Goal: Information Seeking & Learning: Learn about a topic

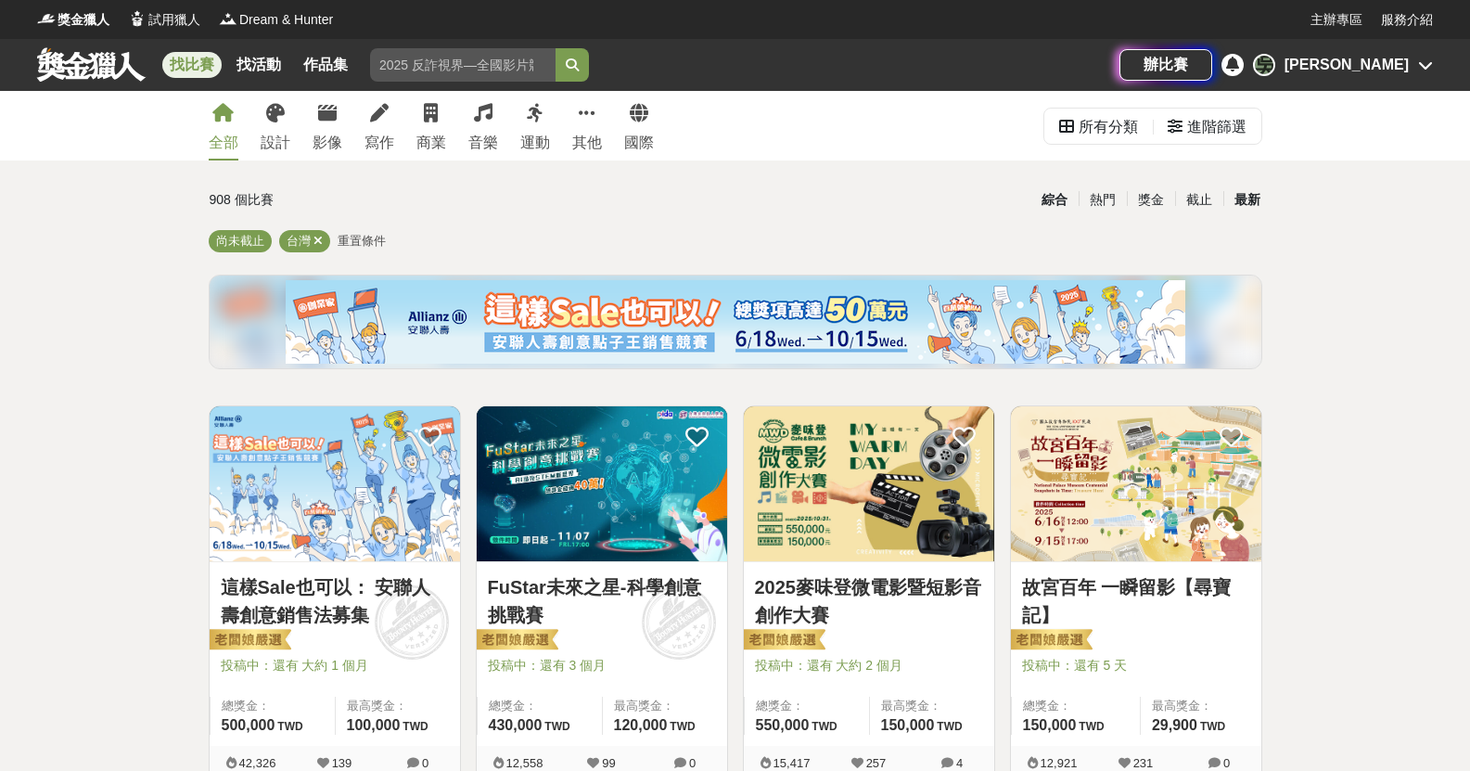
click at [1249, 201] on div "最新" at bounding box center [1248, 200] width 48 height 32
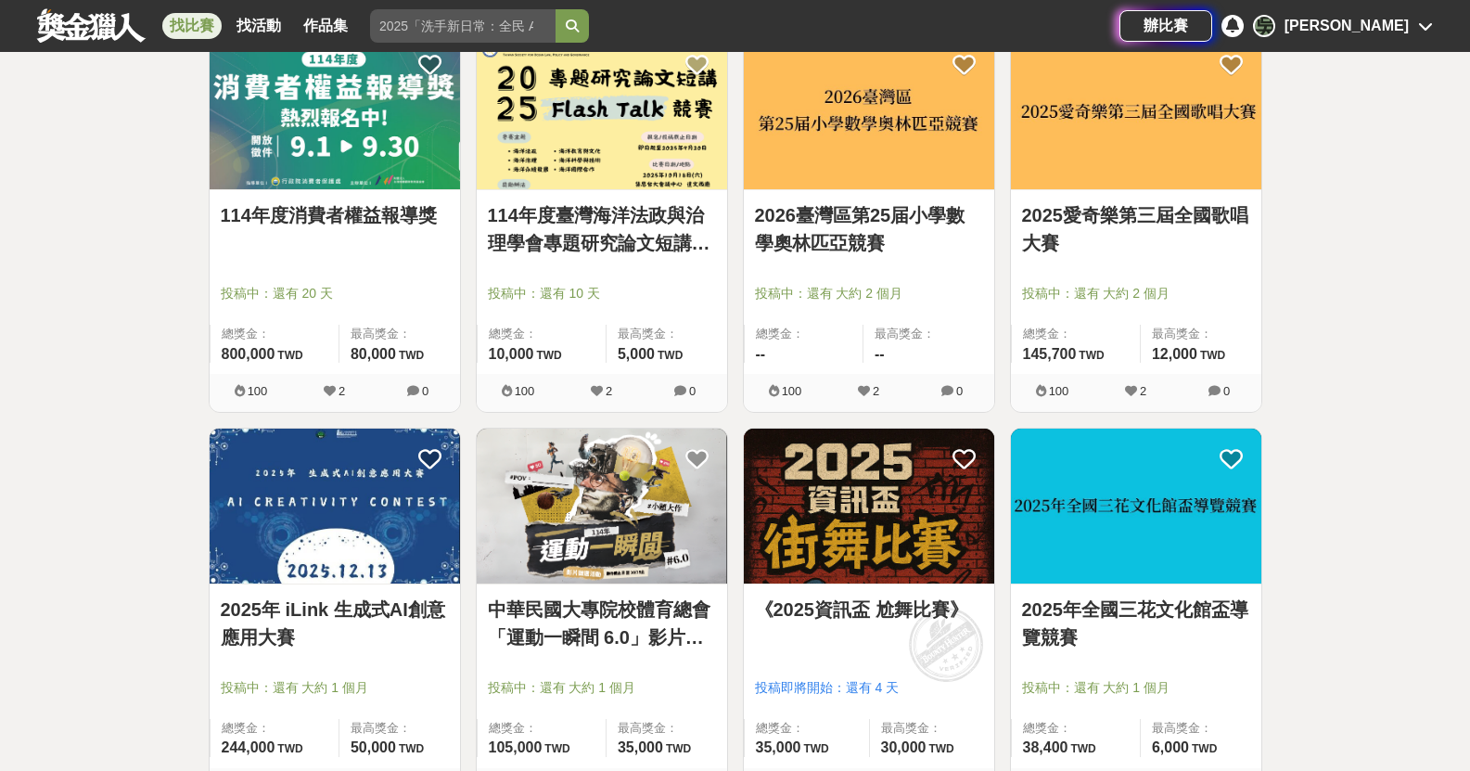
scroll to position [2134, 0]
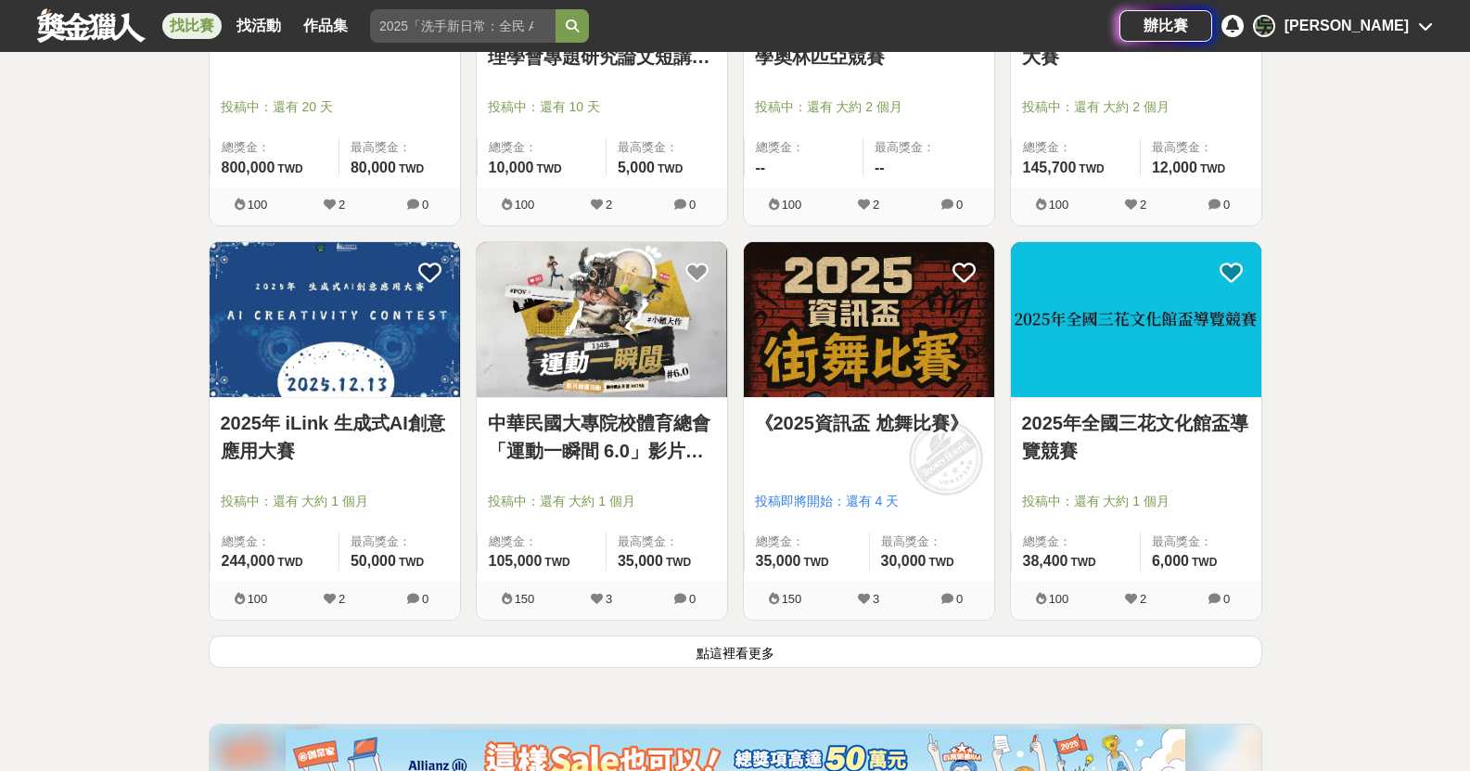
click at [725, 667] on button "點這裡看更多" at bounding box center [736, 651] width 1054 height 32
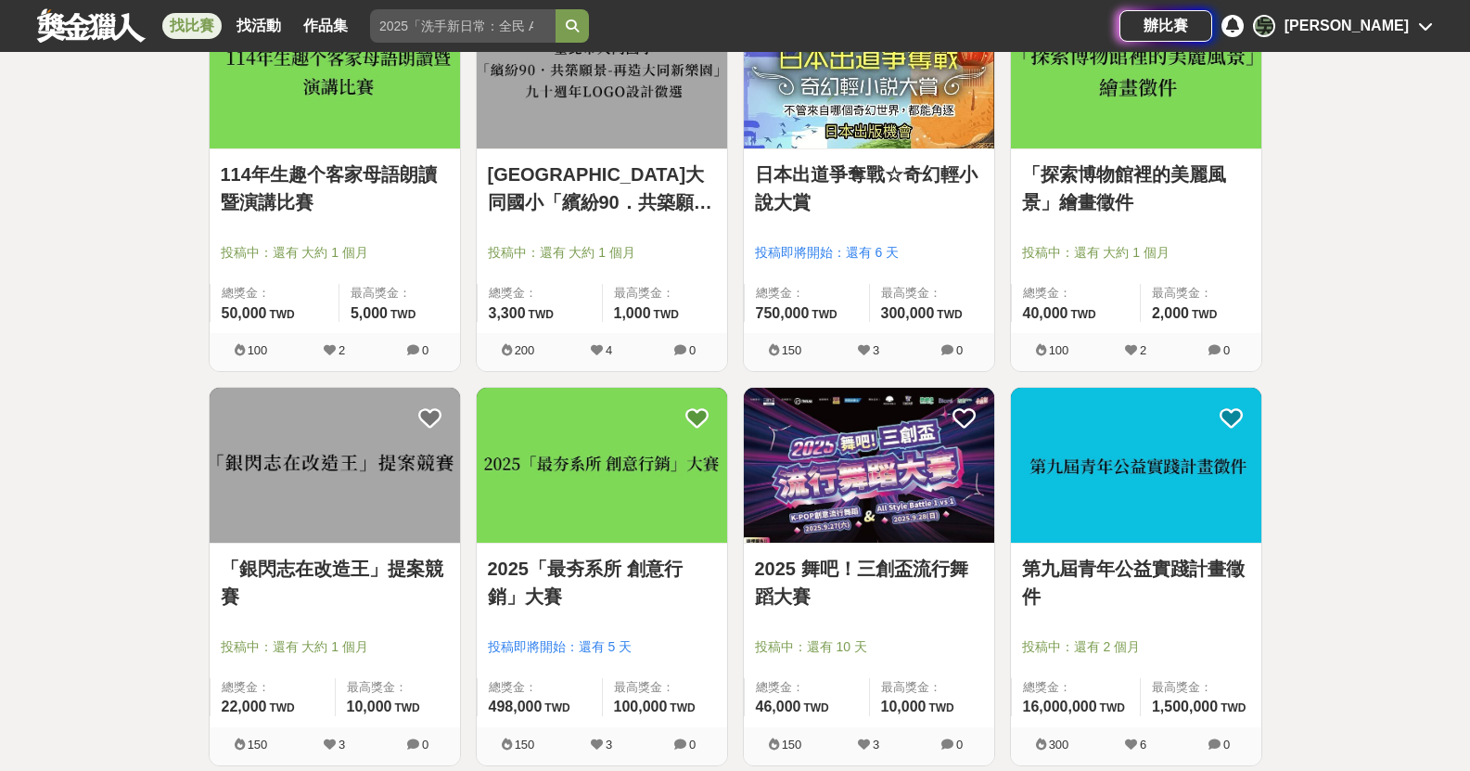
scroll to position [4546, 0]
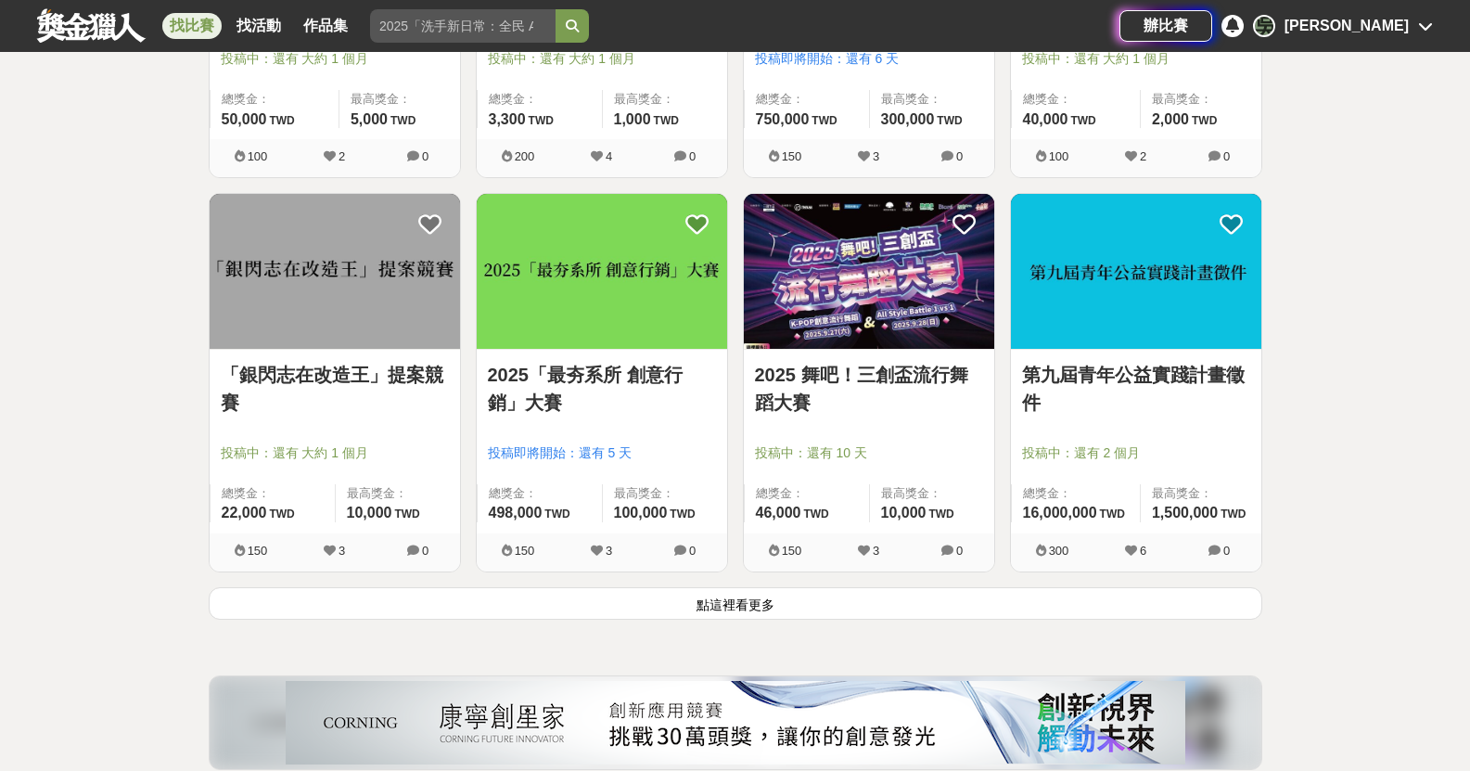
click at [802, 608] on button "點這裡看更多" at bounding box center [736, 603] width 1054 height 32
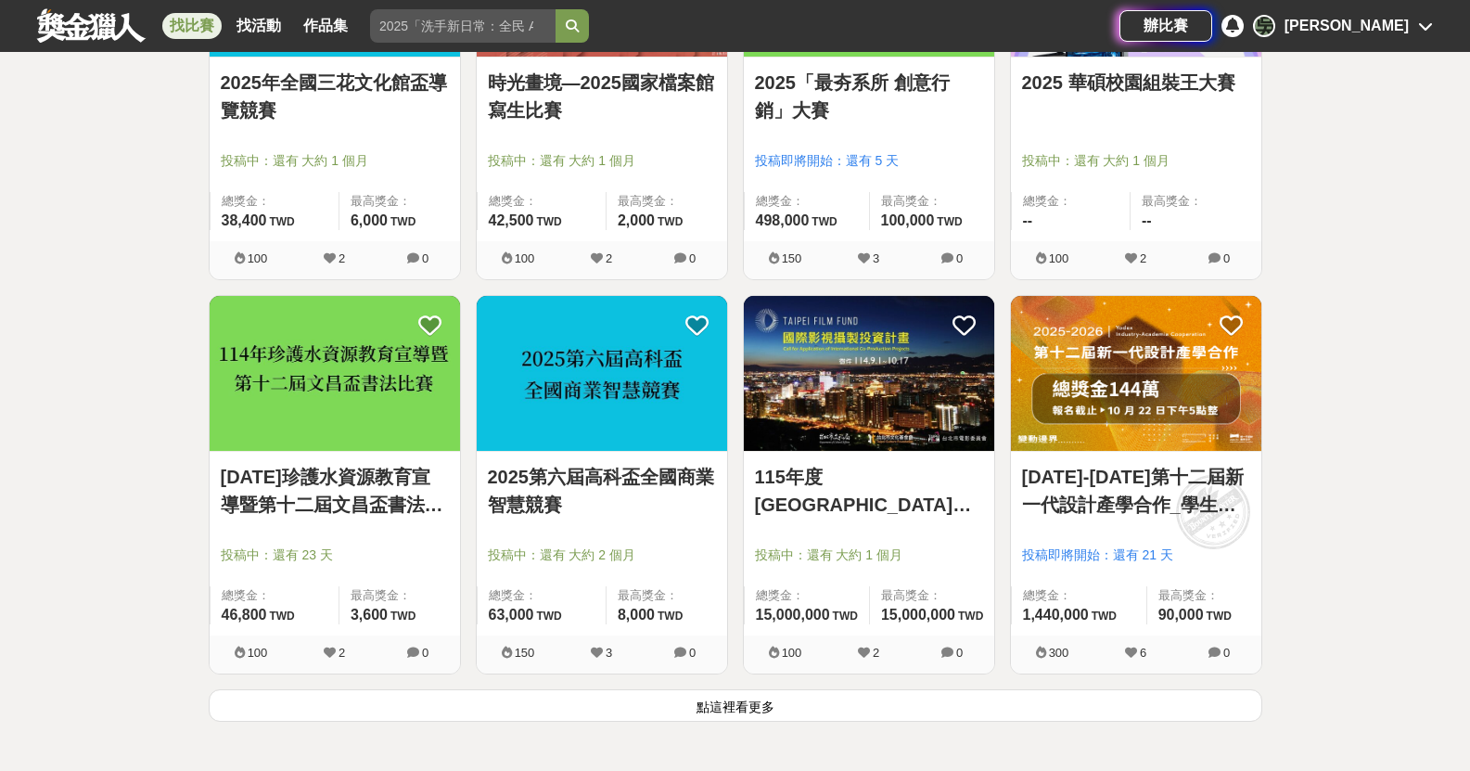
scroll to position [6865, 0]
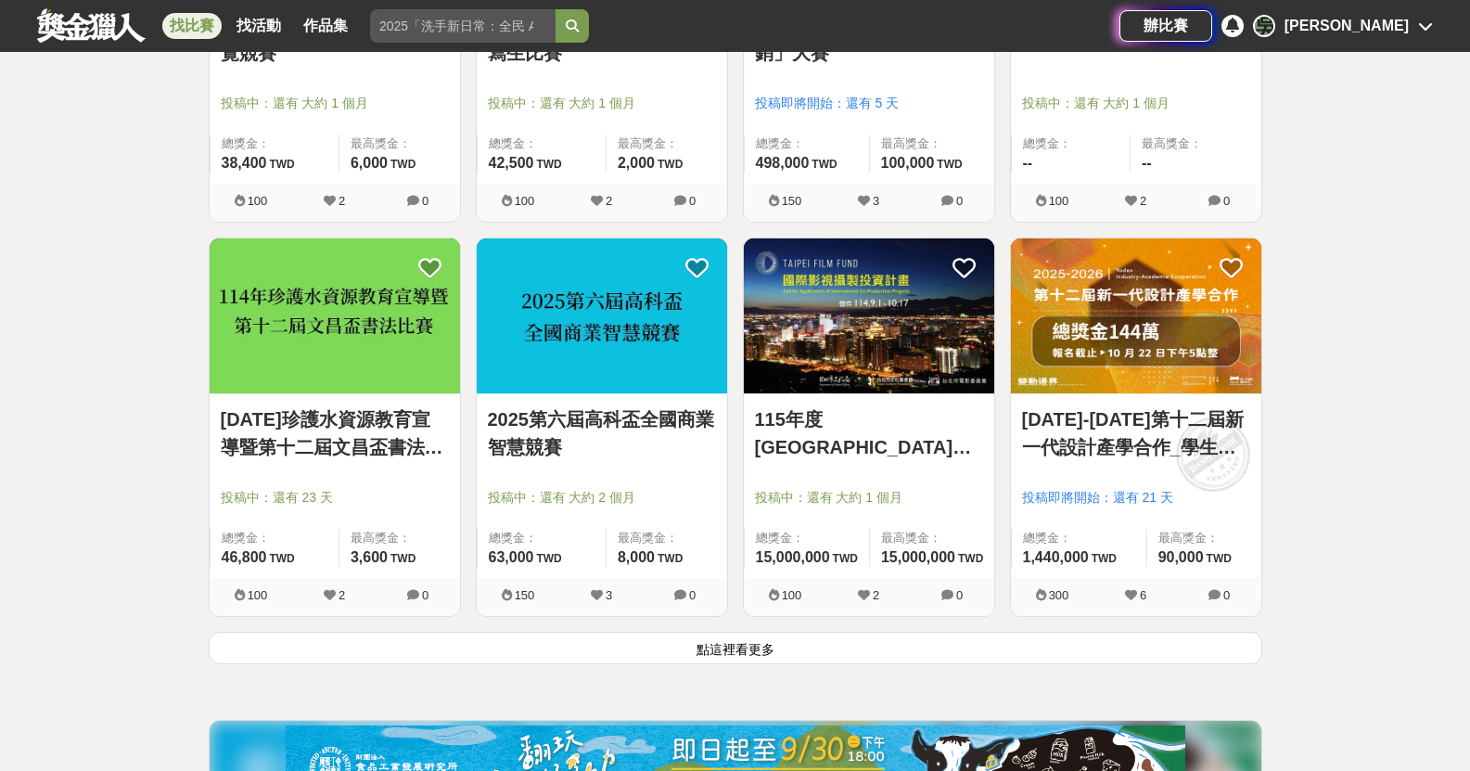
click at [599, 636] on button "點這裡看更多" at bounding box center [736, 648] width 1054 height 32
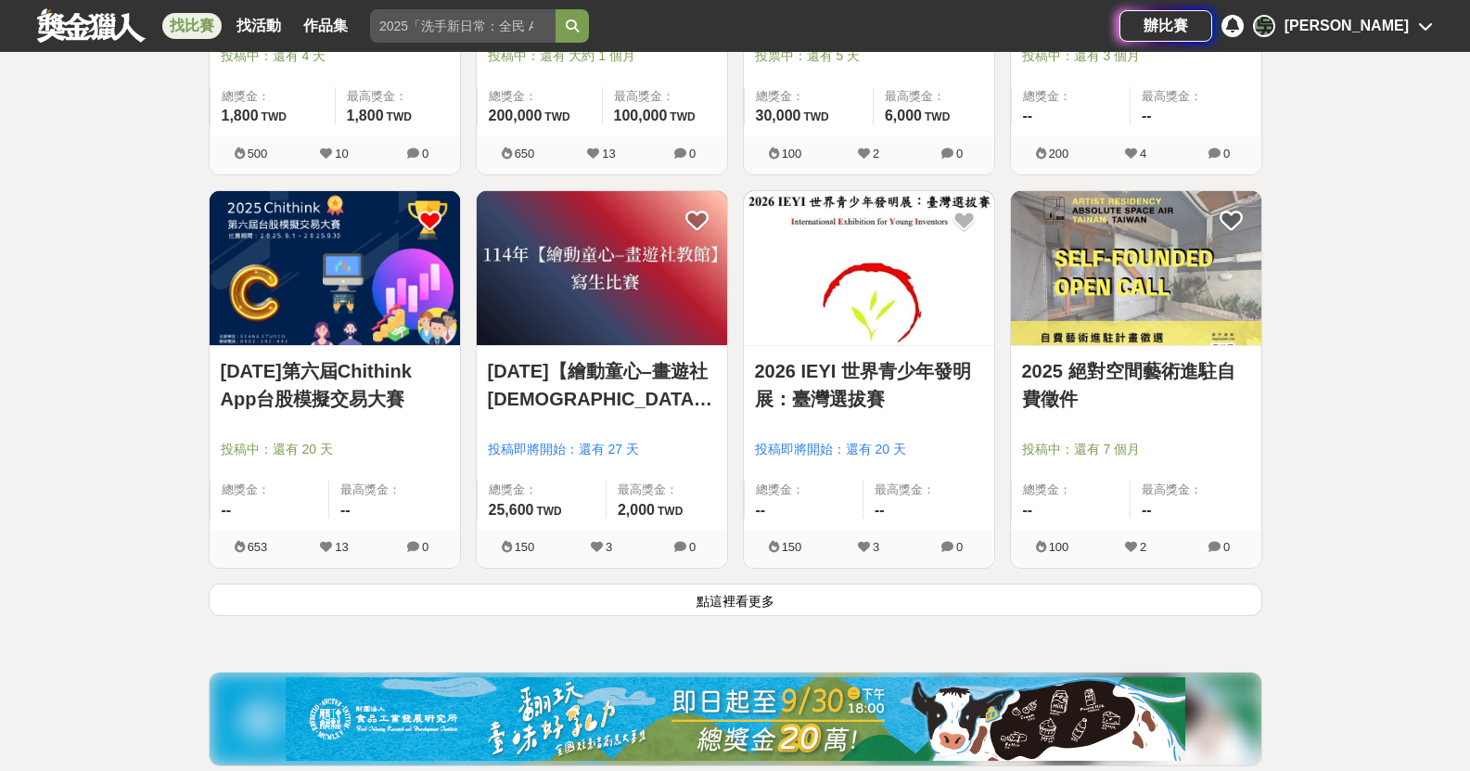
scroll to position [9277, 0]
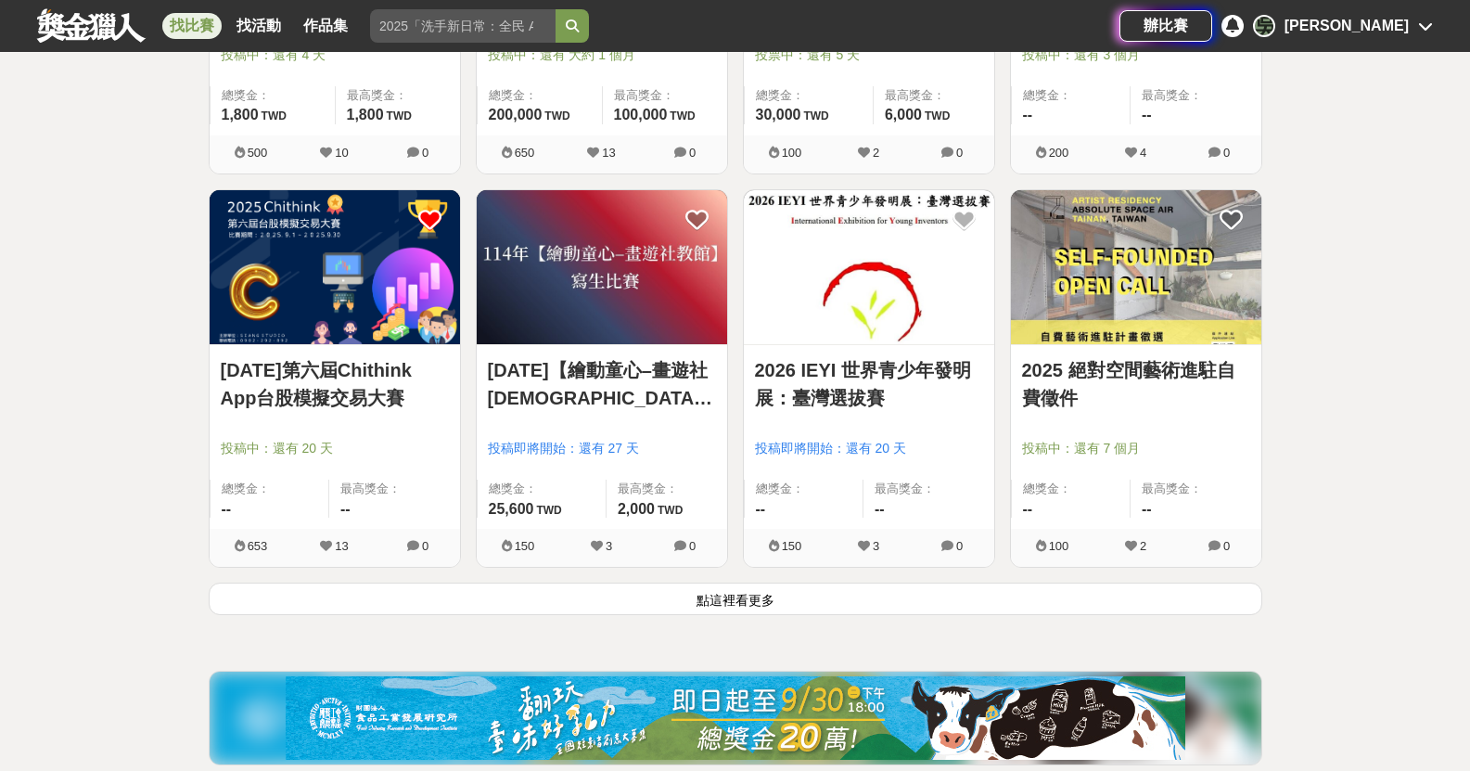
click at [500, 599] on button "點這裡看更多" at bounding box center [736, 599] width 1054 height 32
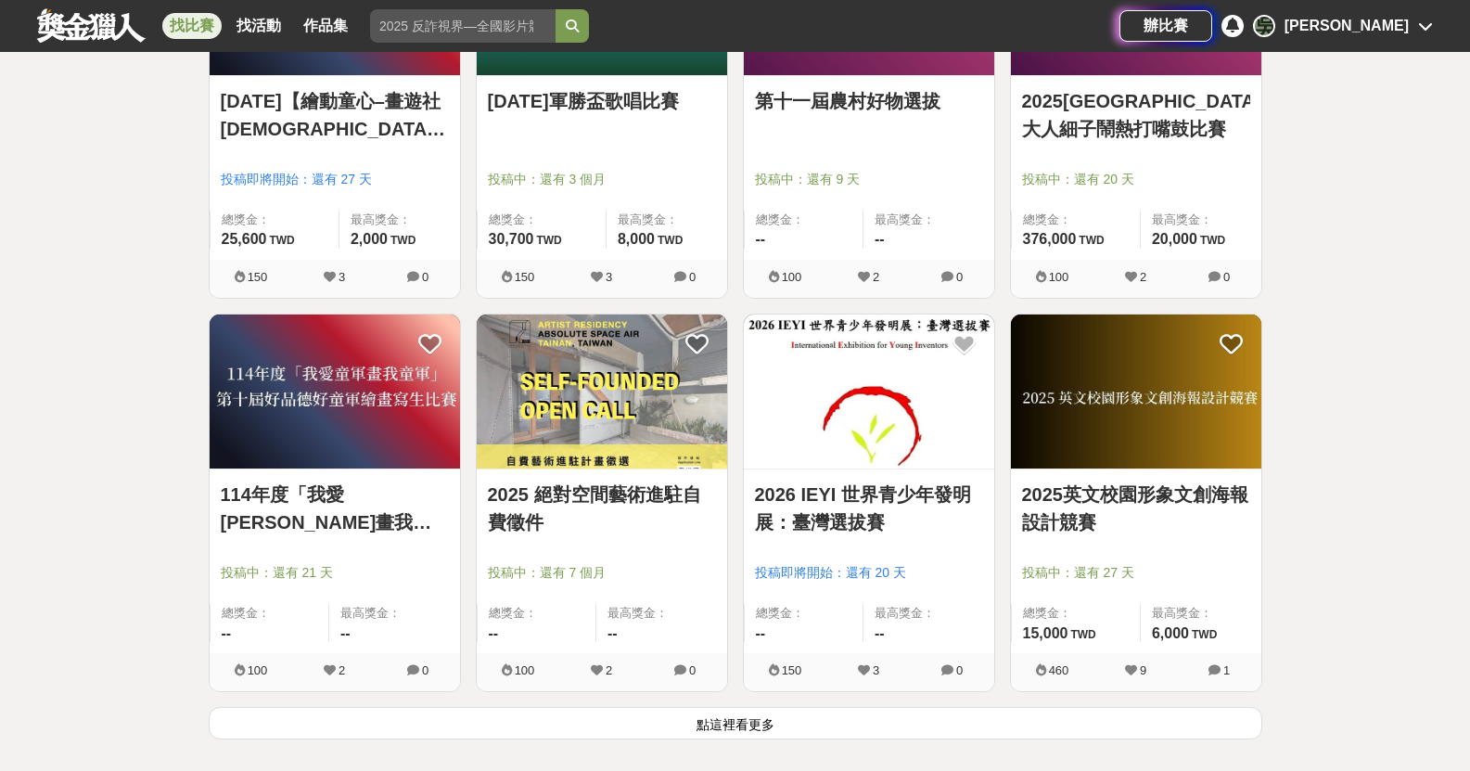
scroll to position [11503, 0]
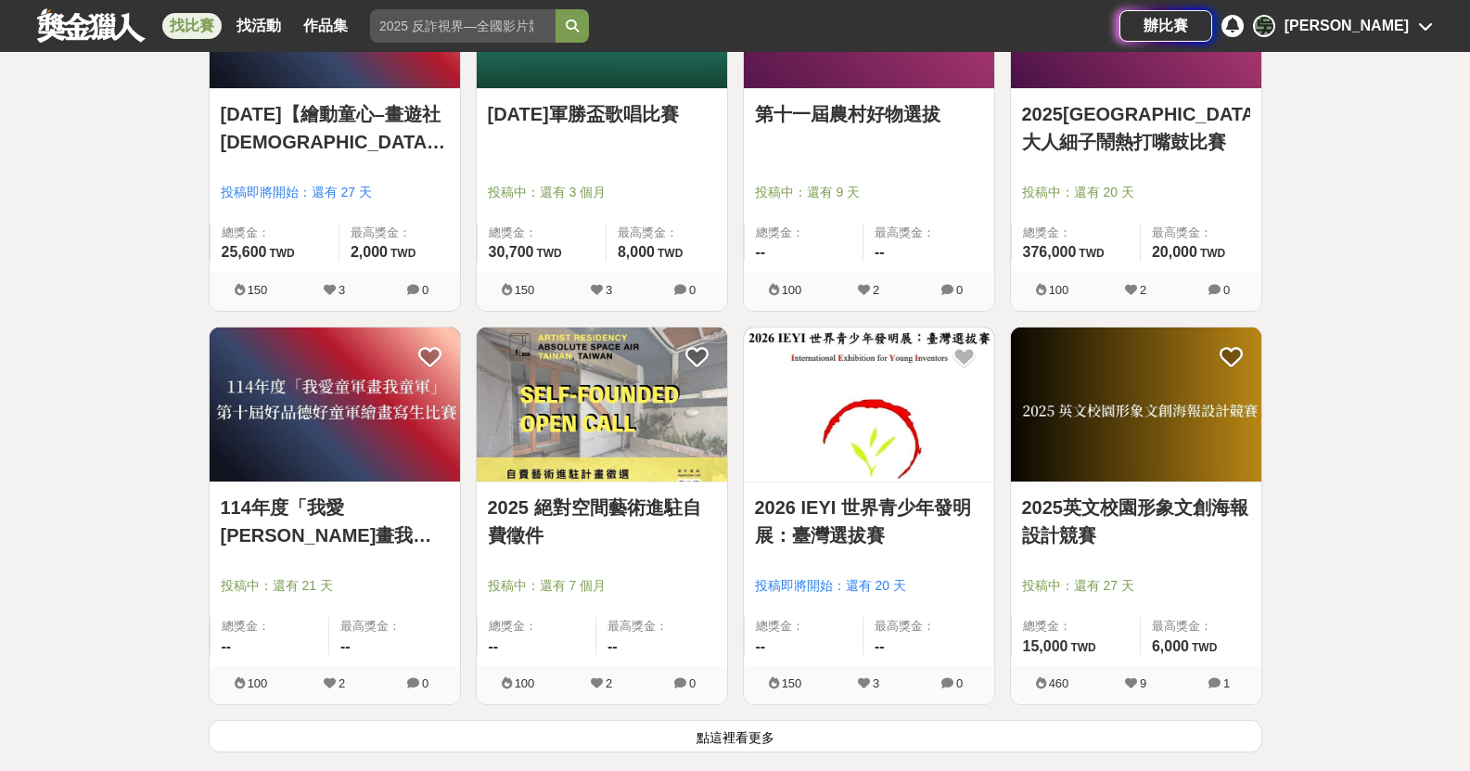
click at [541, 725] on button "點這裡看更多" at bounding box center [736, 736] width 1054 height 32
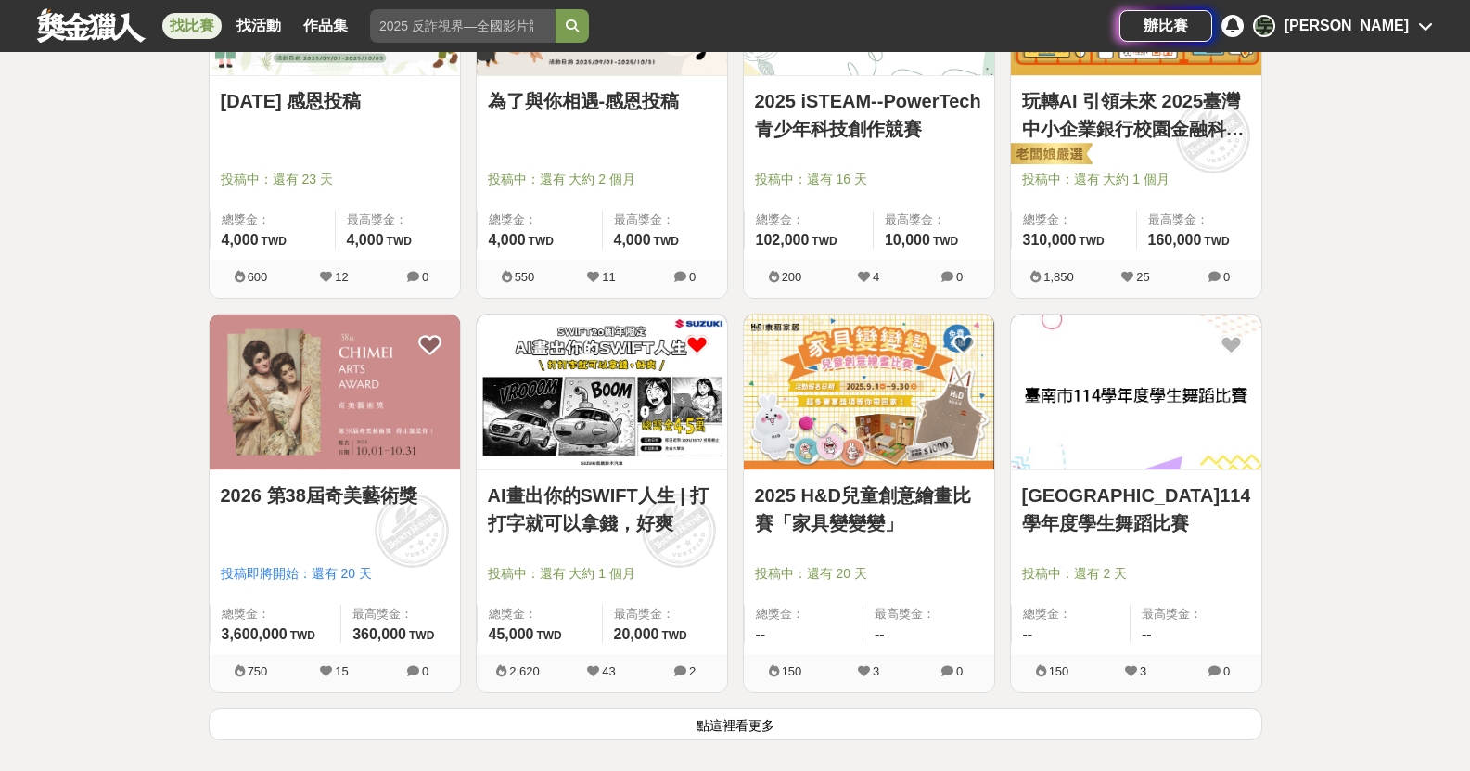
scroll to position [14008, 0]
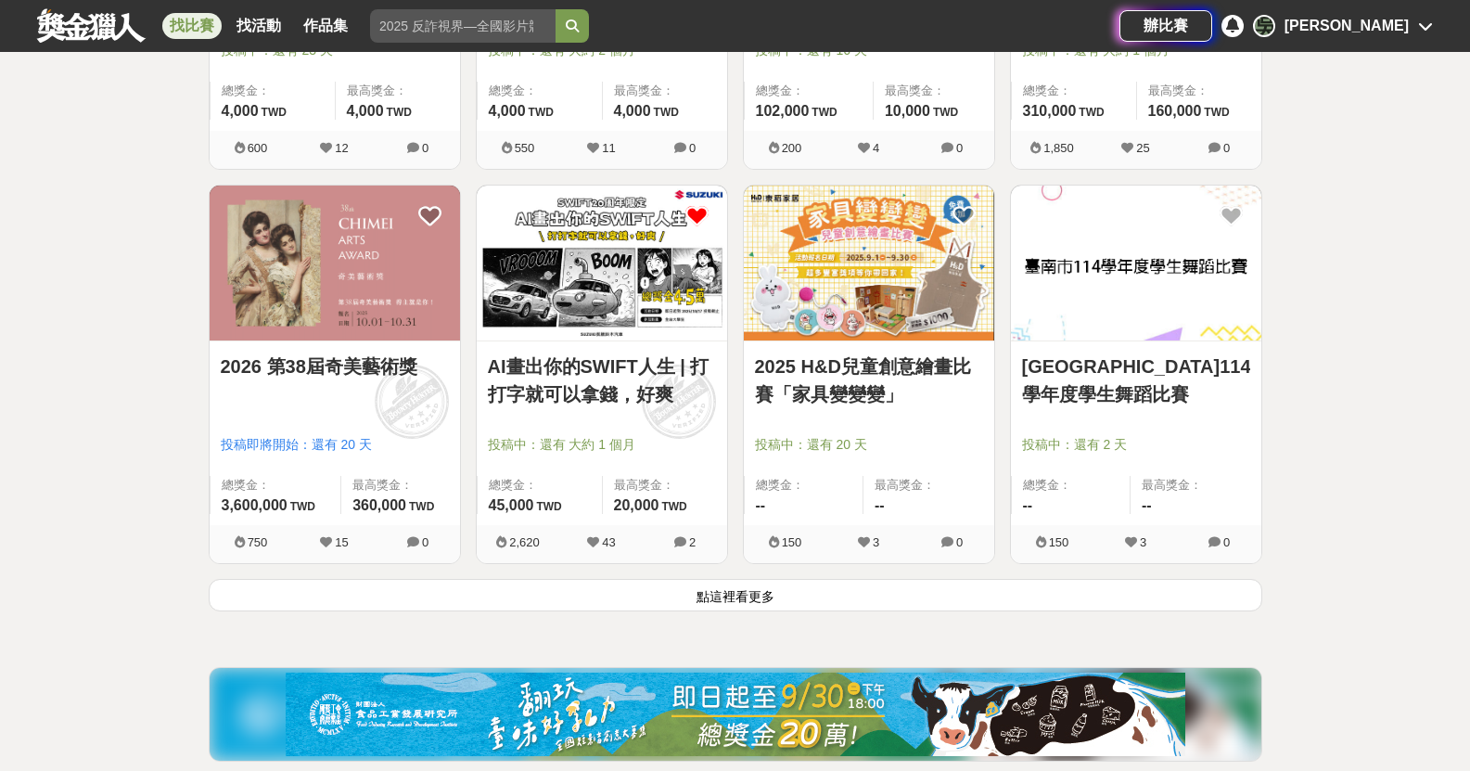
click at [797, 606] on button "點這裡看更多" at bounding box center [736, 595] width 1054 height 32
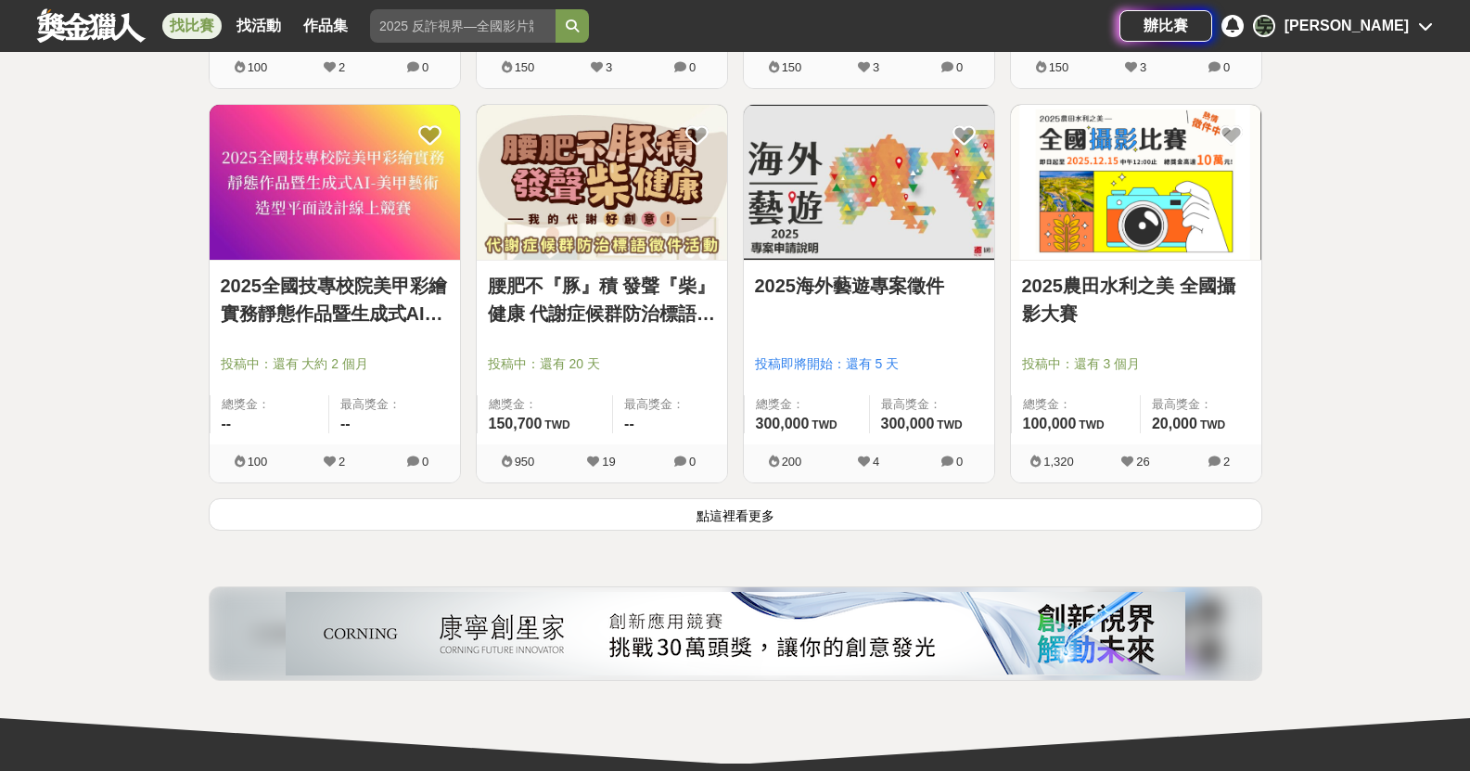
scroll to position [16513, 0]
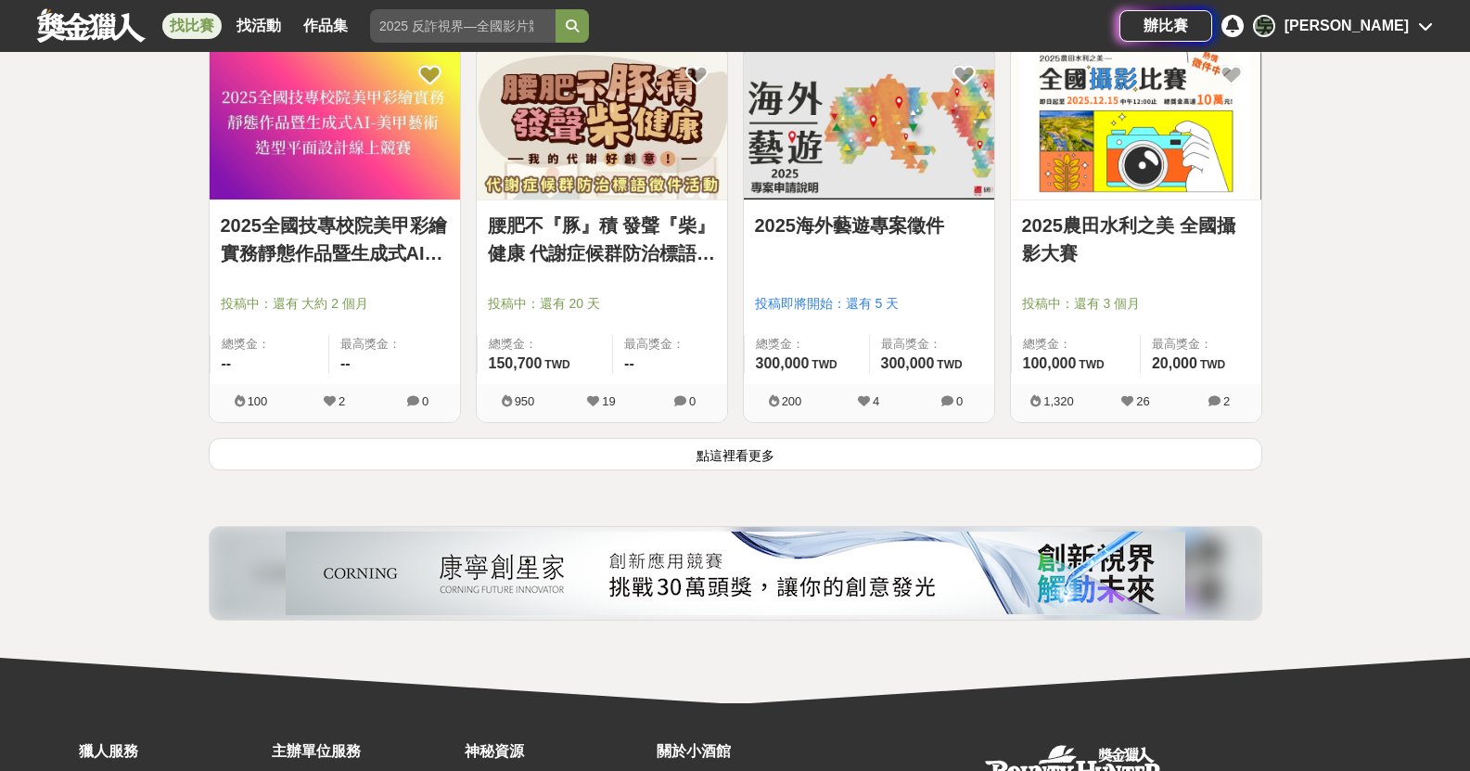
click at [853, 452] on button "點這裡看更多" at bounding box center [736, 454] width 1054 height 32
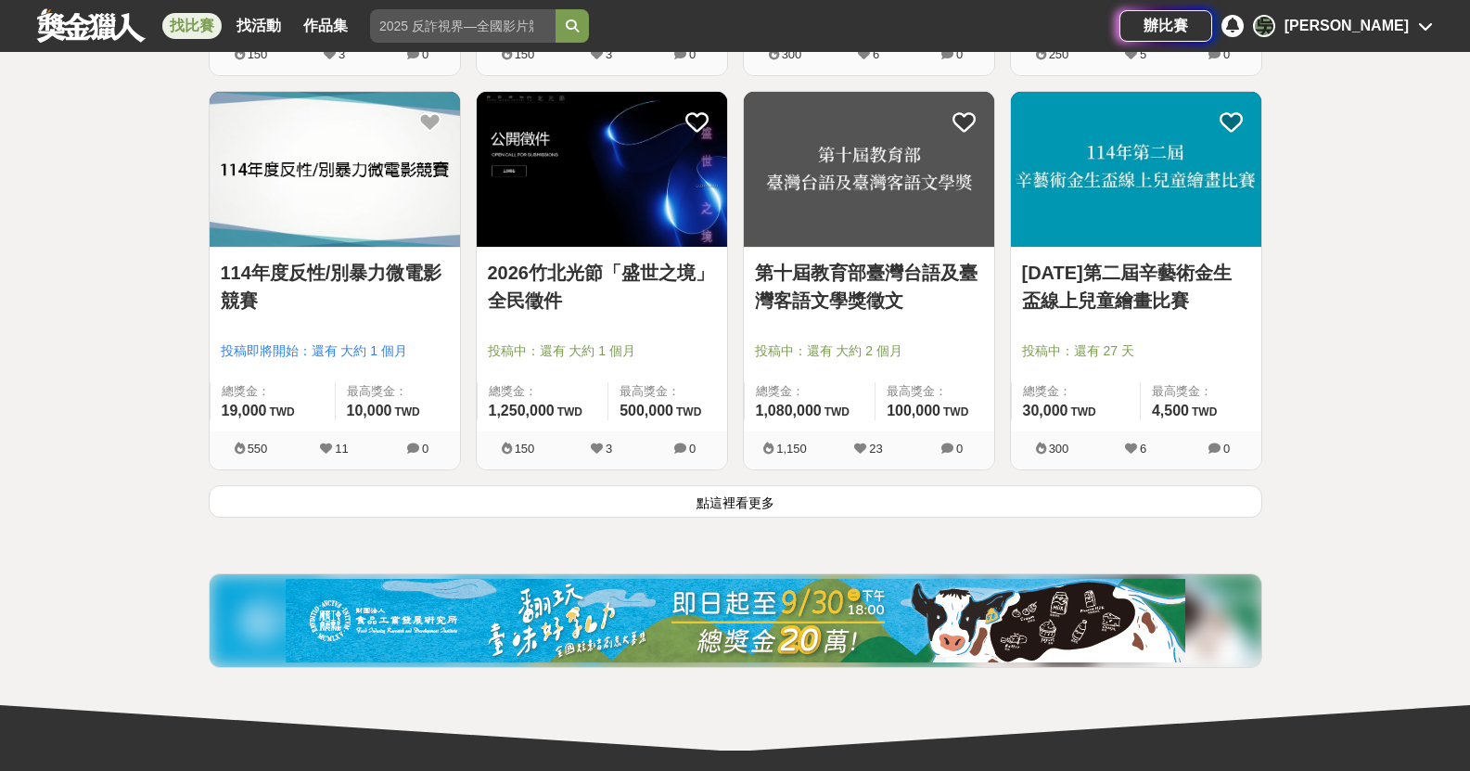
scroll to position [18832, 0]
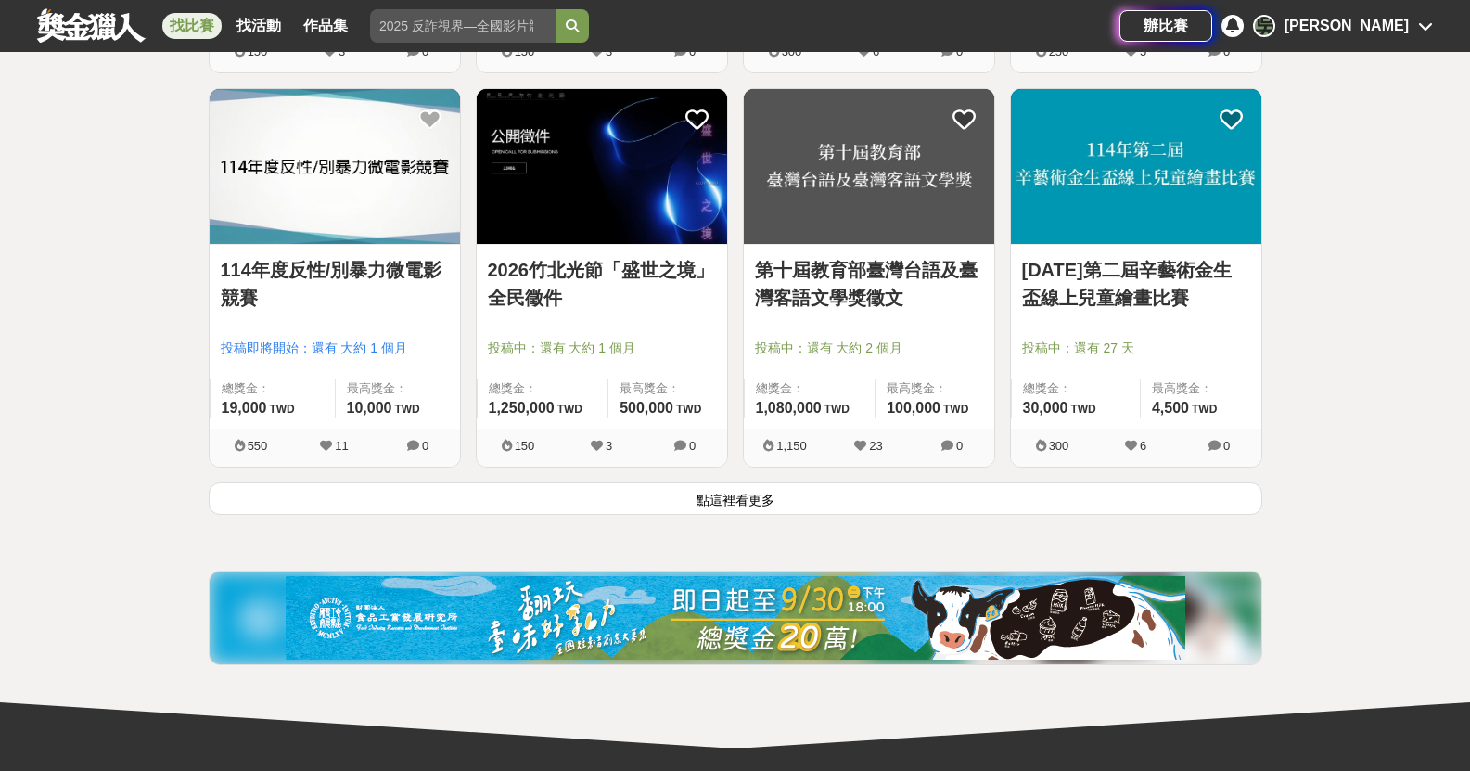
click at [711, 511] on button "點這裡看更多" at bounding box center [736, 498] width 1054 height 32
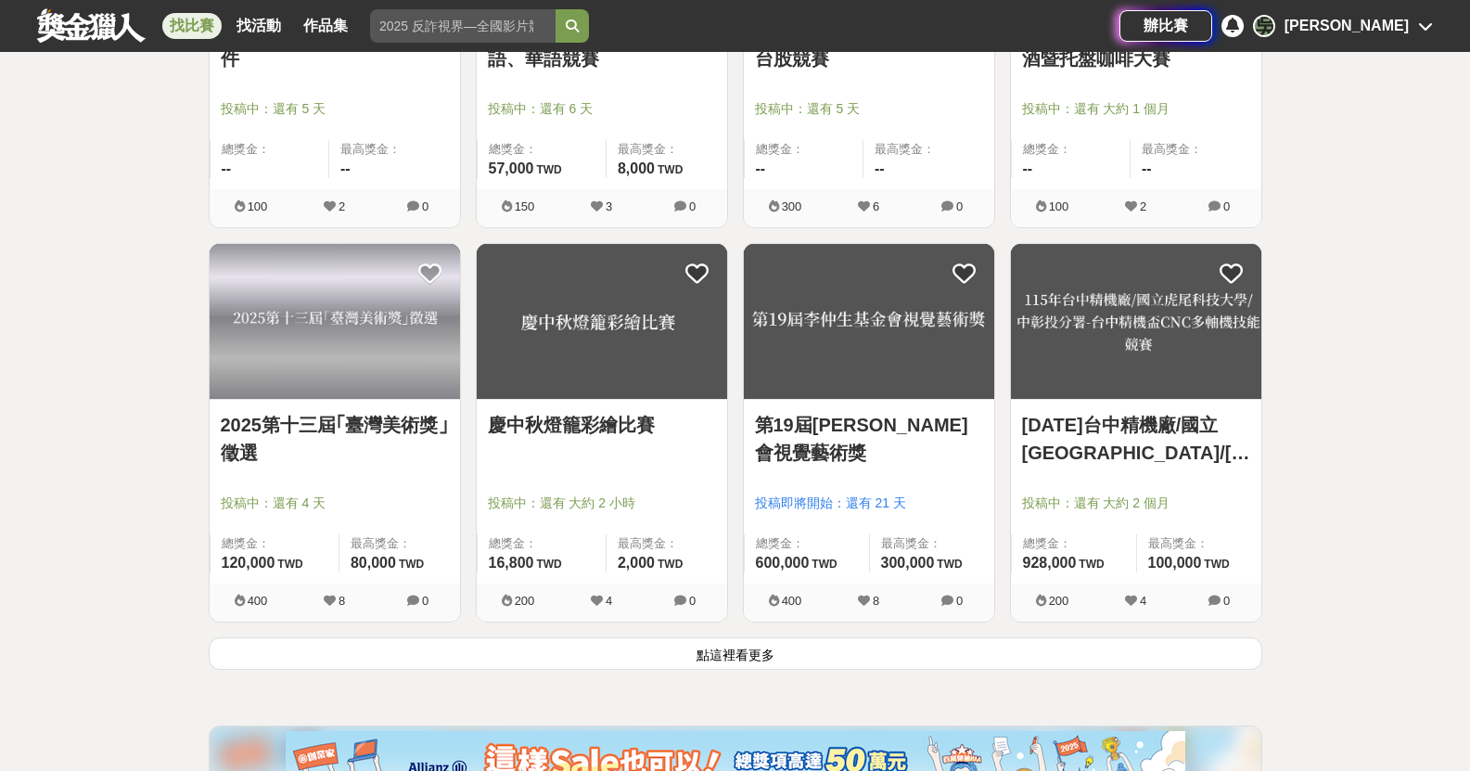
scroll to position [21244, 0]
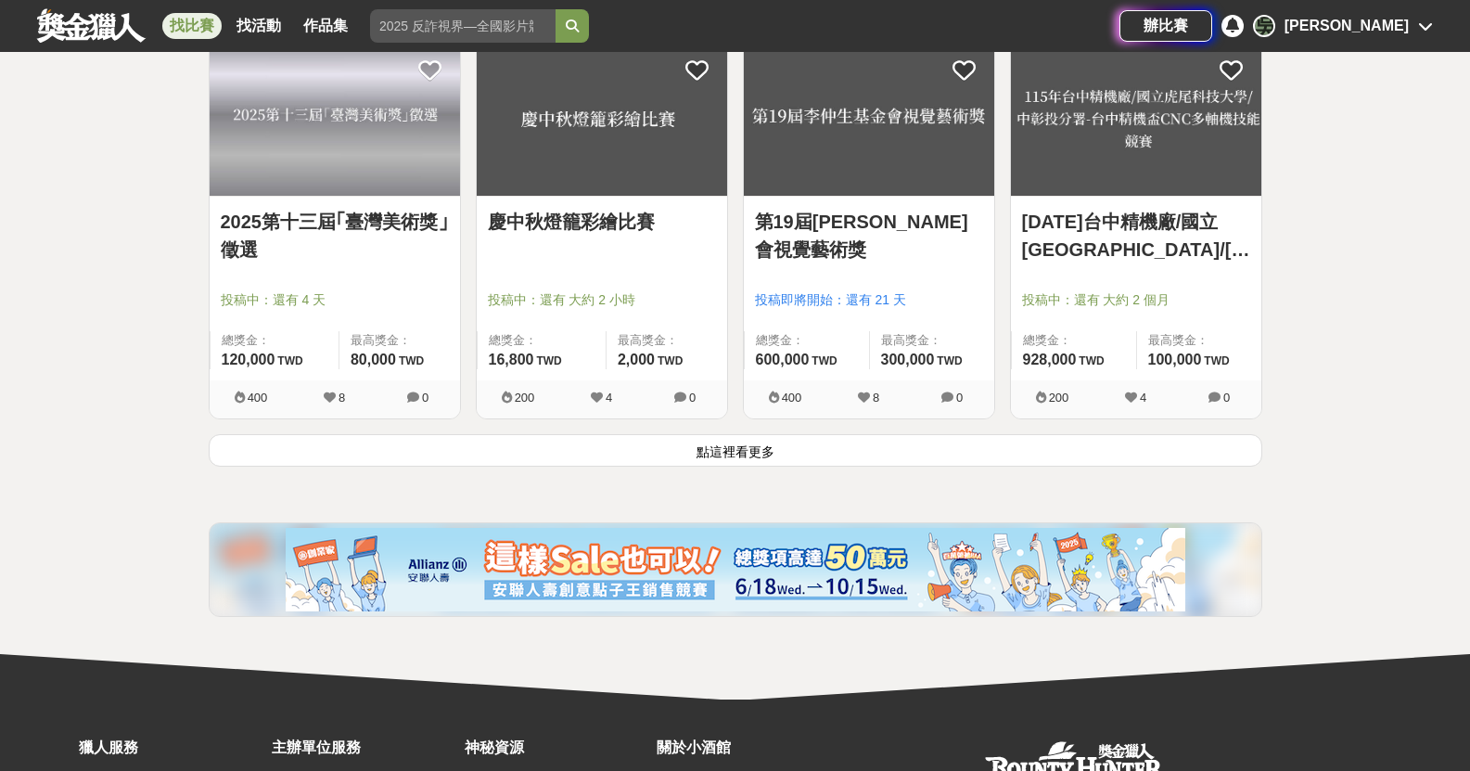
click at [634, 448] on button "點這裡看更多" at bounding box center [736, 450] width 1054 height 32
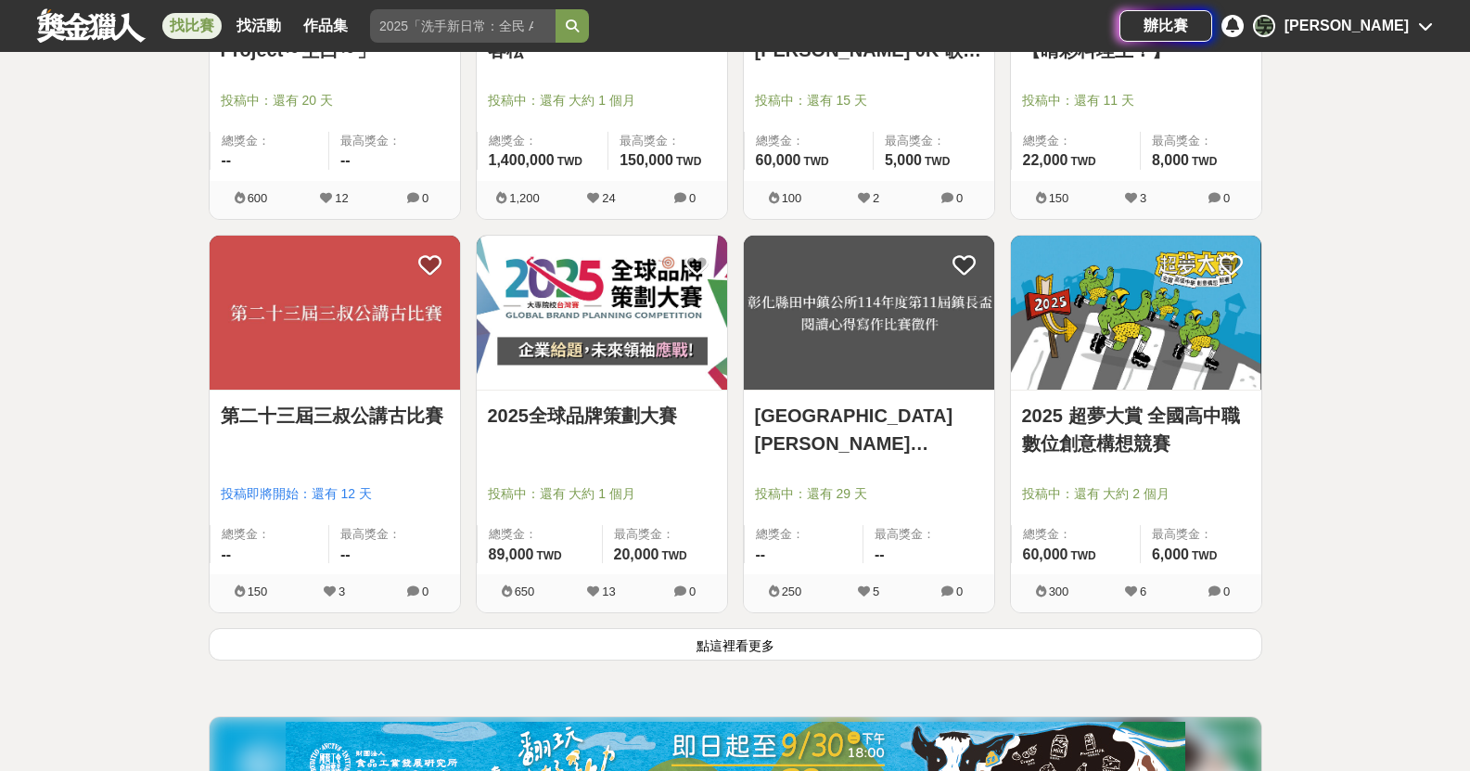
scroll to position [23563, 0]
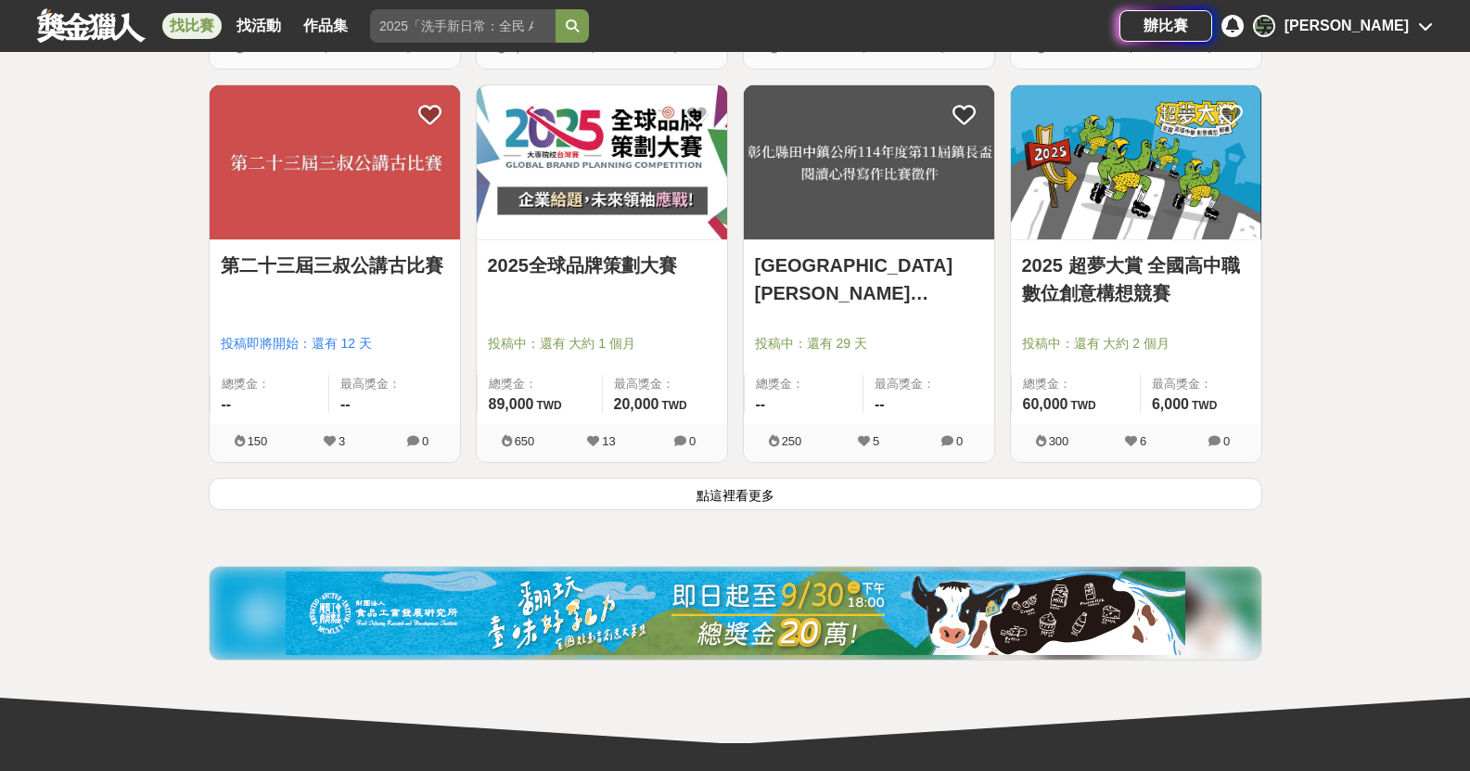
click at [618, 497] on button "點這裡看更多" at bounding box center [736, 494] width 1054 height 32
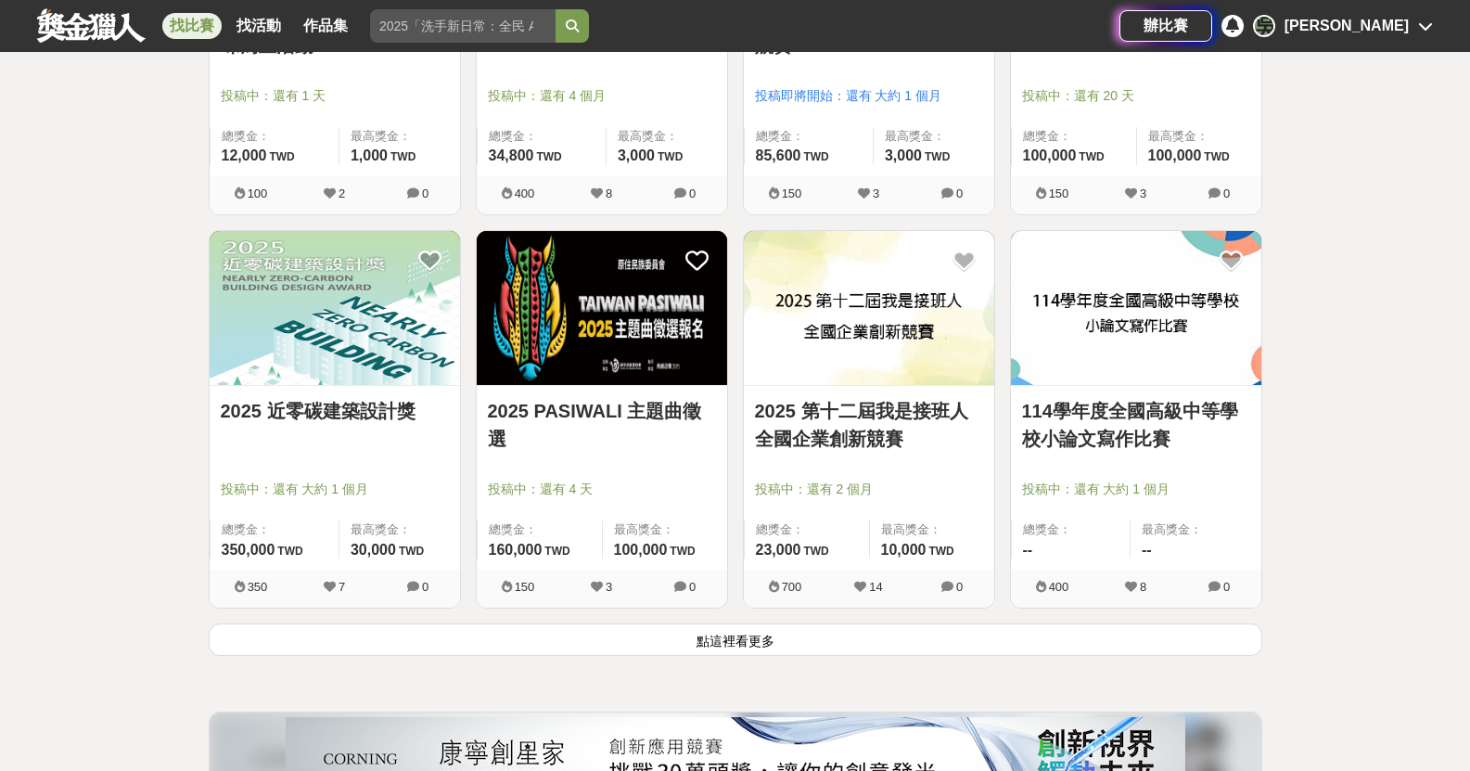
scroll to position [25790, 0]
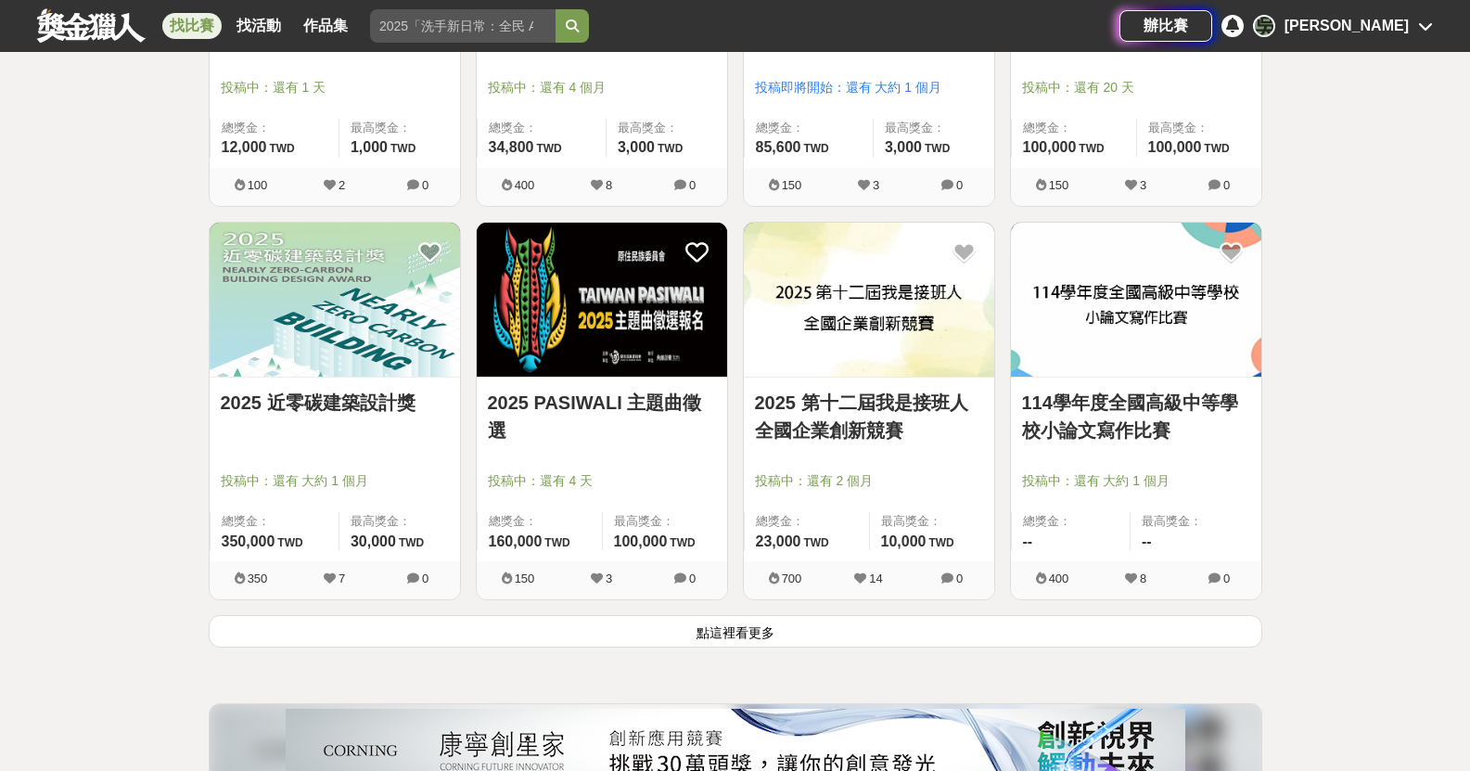
click at [799, 634] on button "點這裡看更多" at bounding box center [736, 631] width 1054 height 32
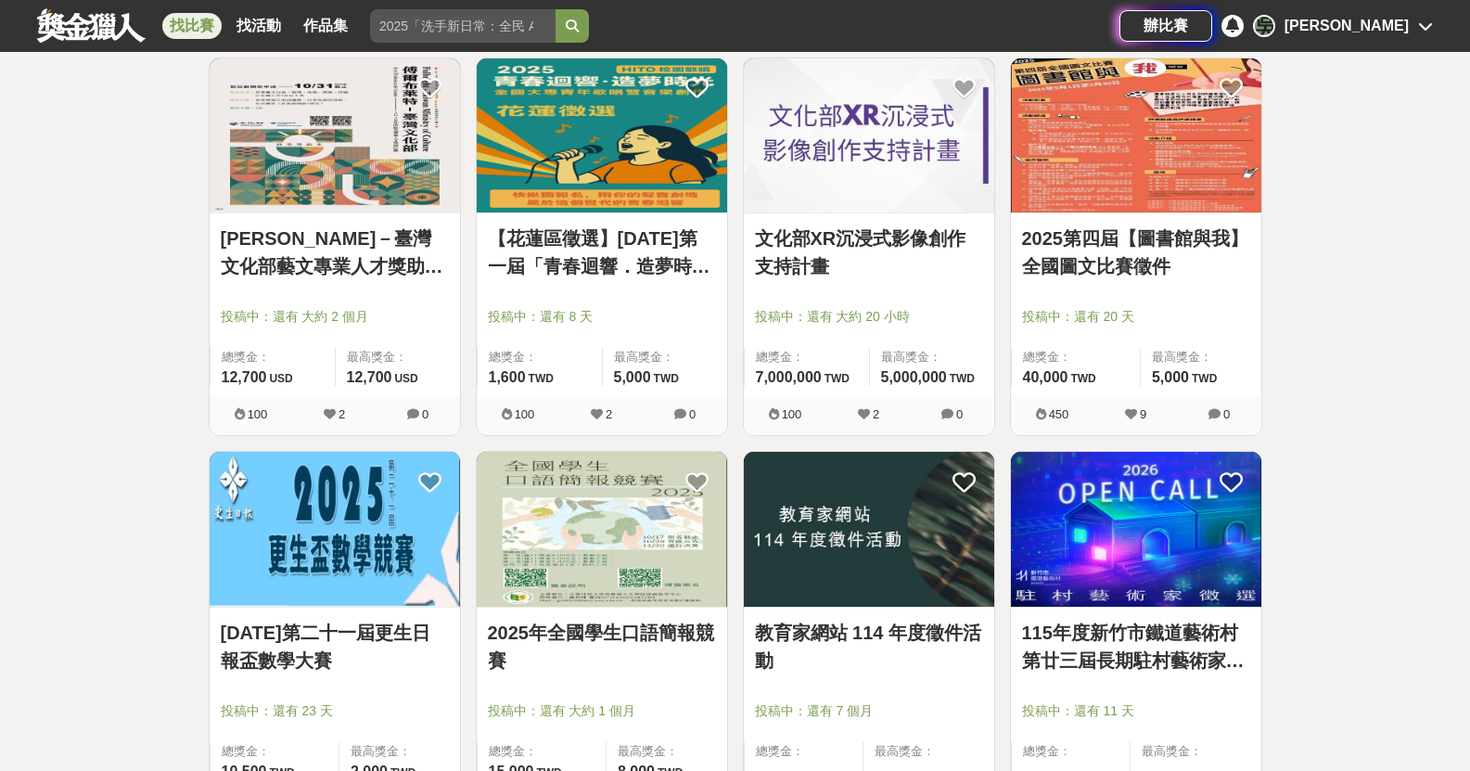
scroll to position [28109, 0]
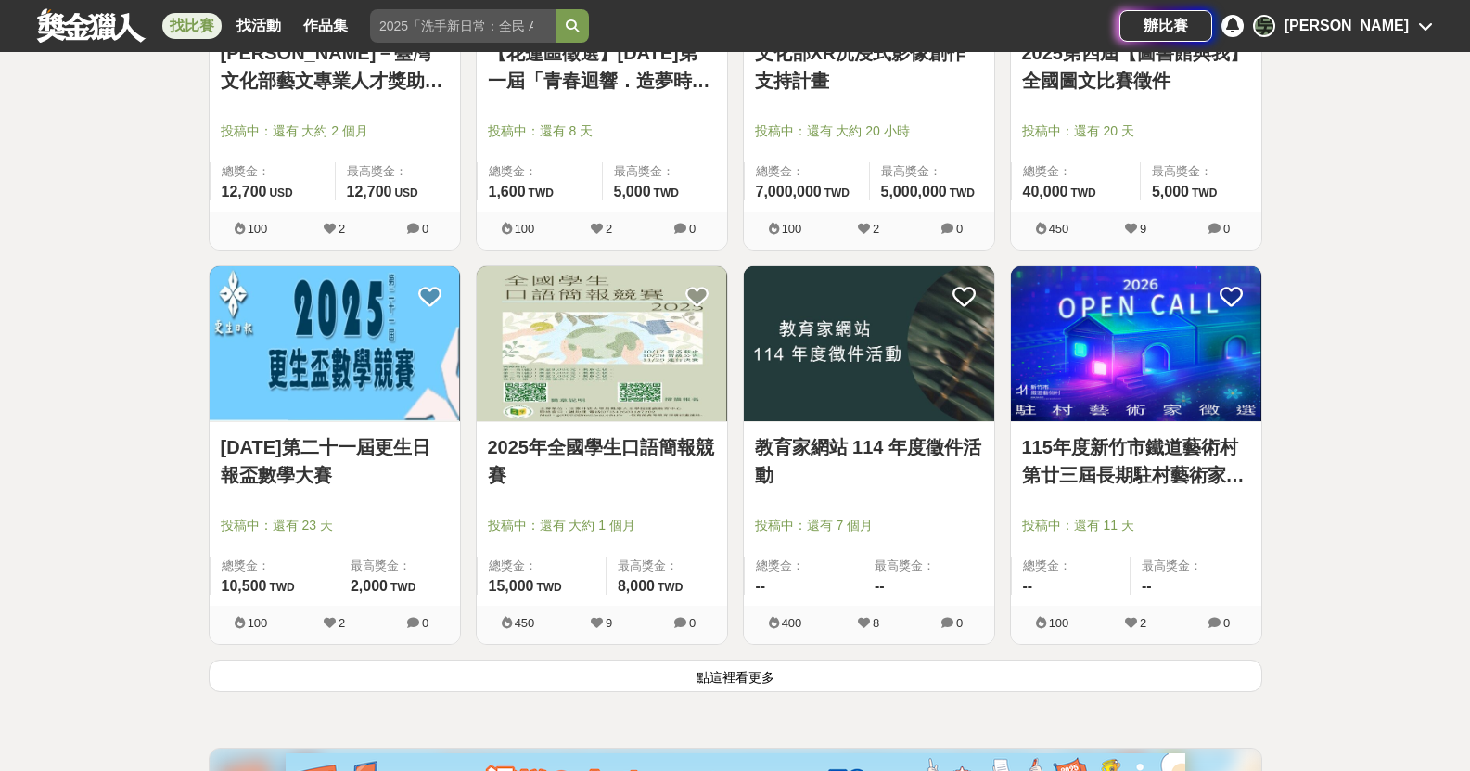
click at [571, 669] on button "點這裡看更多" at bounding box center [736, 676] width 1054 height 32
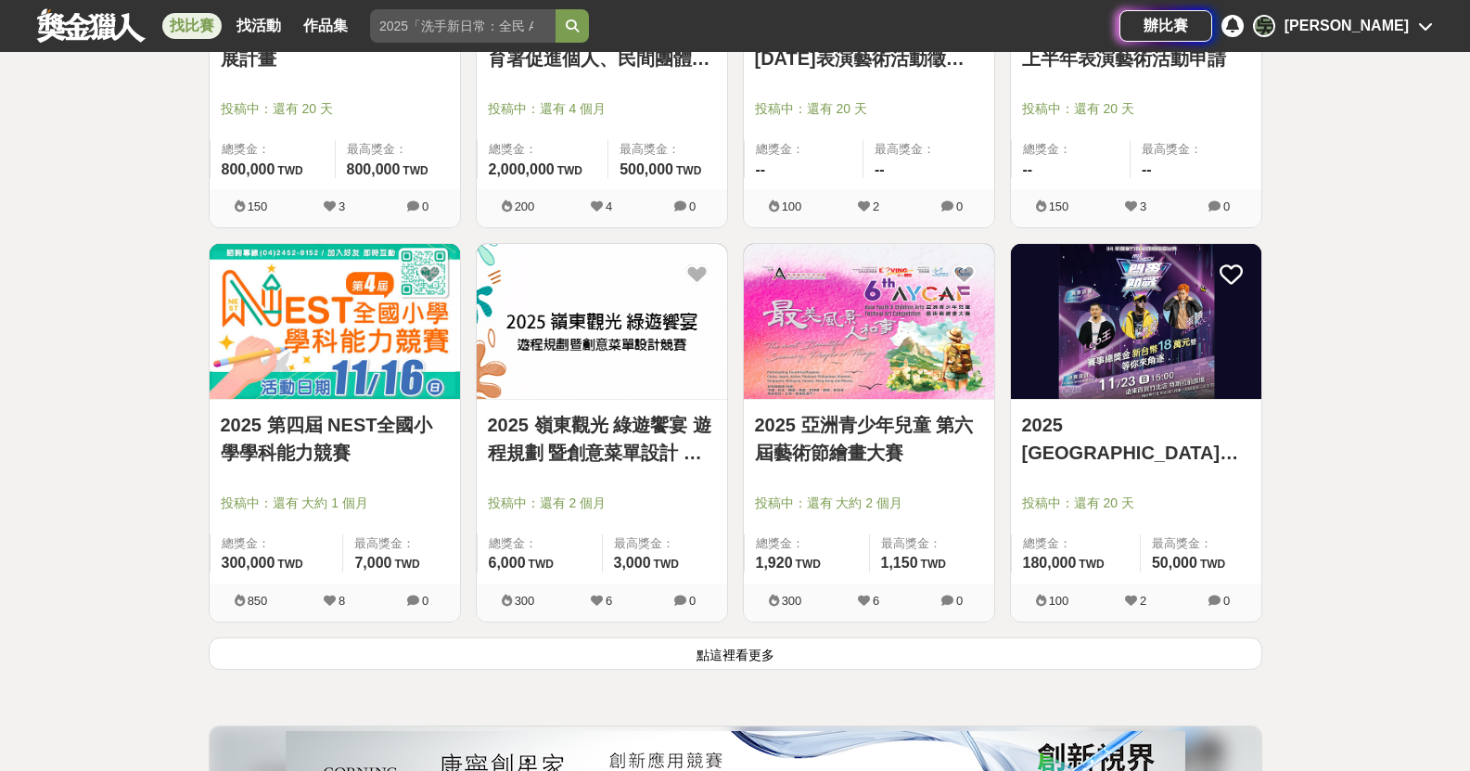
scroll to position [30521, 0]
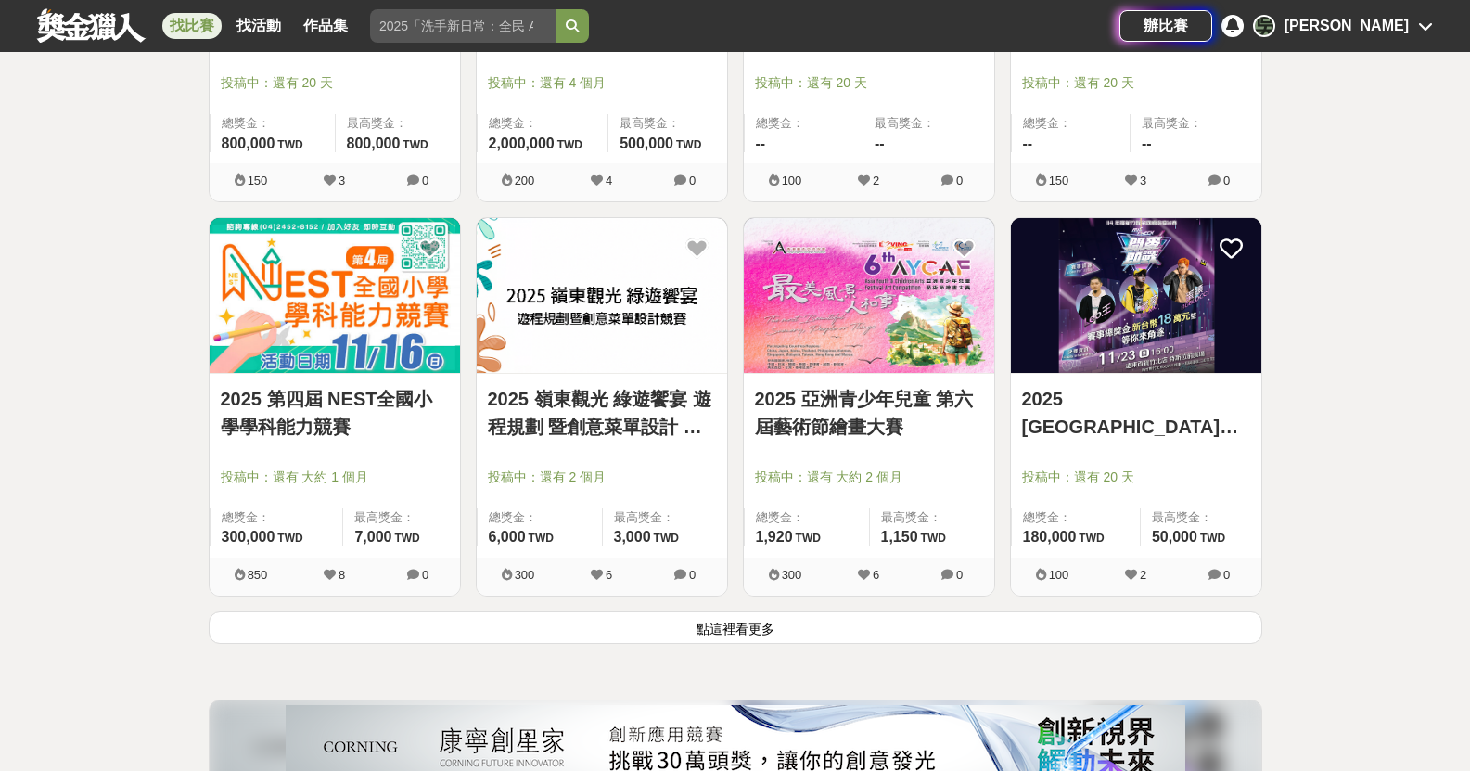
click at [924, 632] on button "點這裡看更多" at bounding box center [736, 627] width 1054 height 32
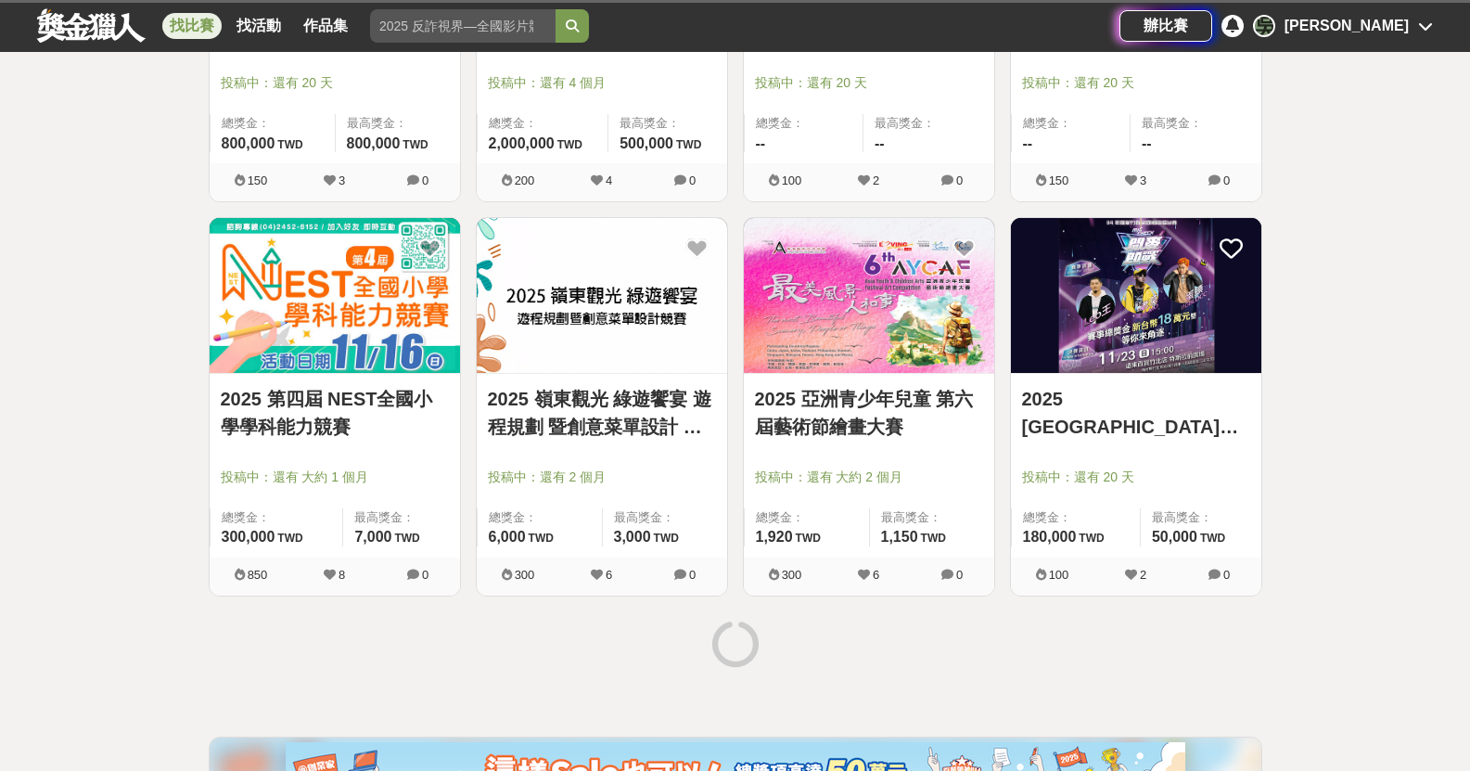
click at [1085, 318] on img at bounding box center [1136, 295] width 250 height 155
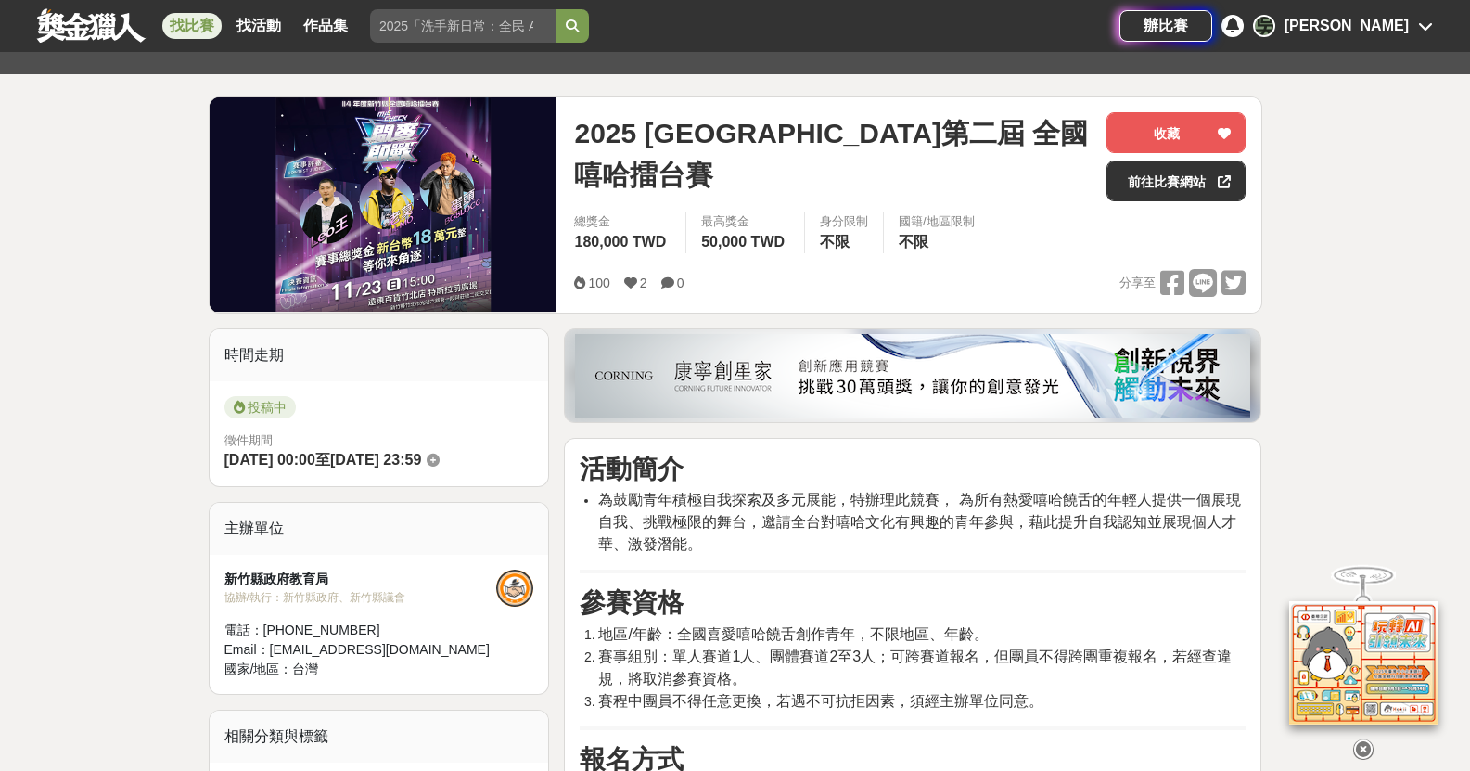
scroll to position [186, 0]
click at [100, 15] on link at bounding box center [91, 24] width 112 height 35
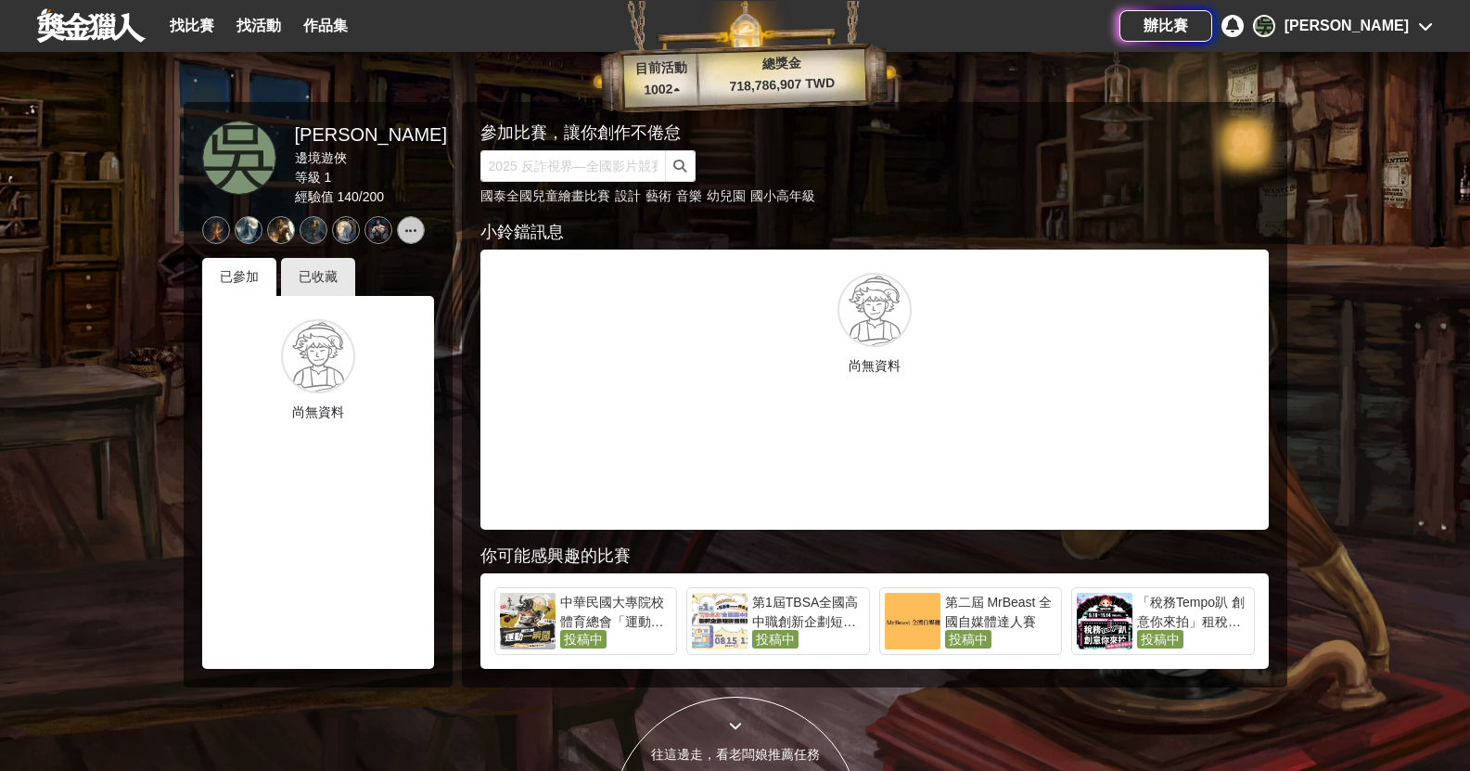
click at [73, 25] on link at bounding box center [91, 24] width 112 height 35
click at [223, 24] on div "找比賽 找活動 作品集" at bounding box center [262, 26] width 200 height 52
click at [214, 28] on link "找比賽" at bounding box center [191, 26] width 59 height 26
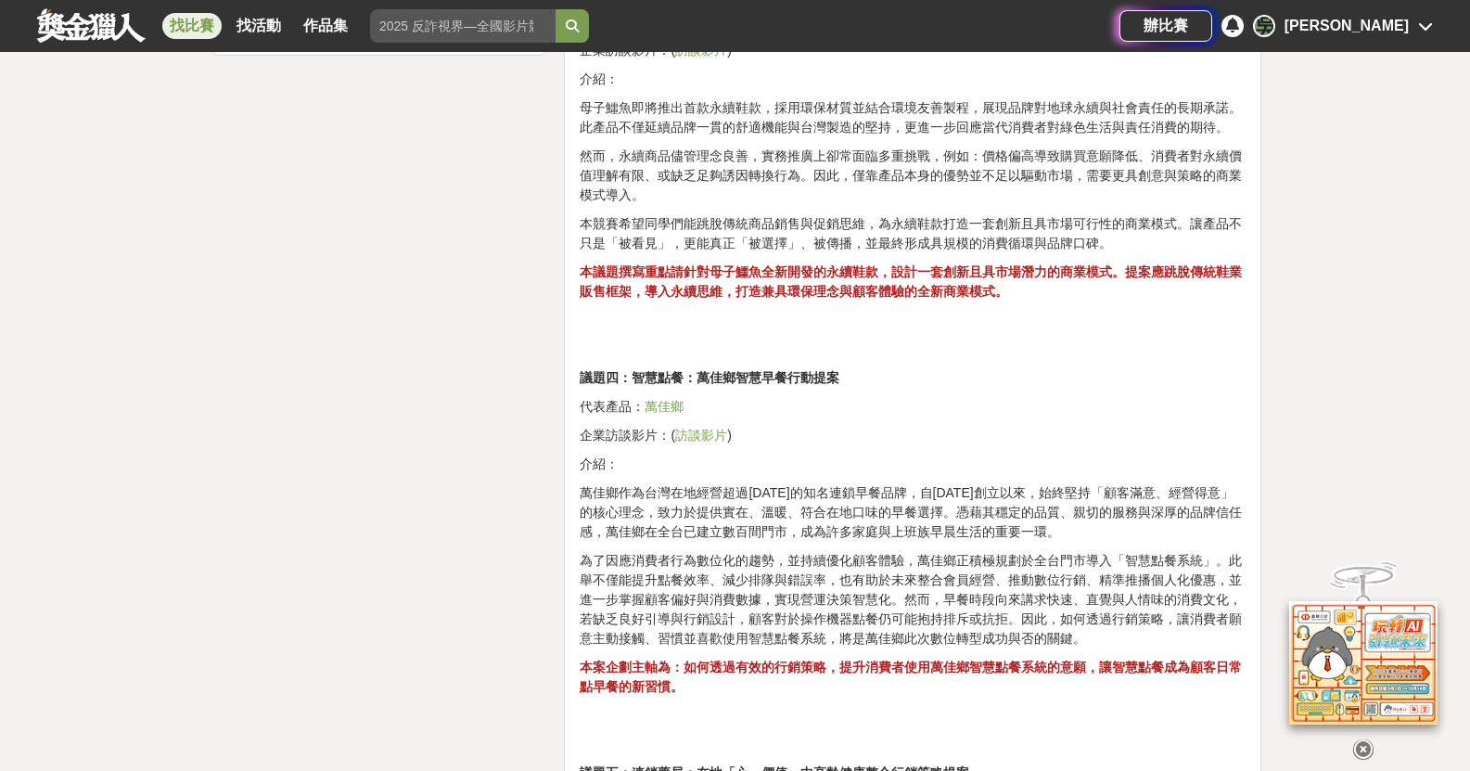
scroll to position [2690, 0]
